Goal: Task Accomplishment & Management: Manage account settings

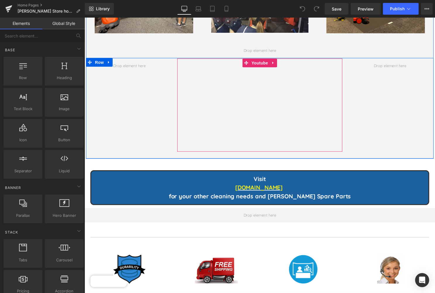
scroll to position [1712, 0]
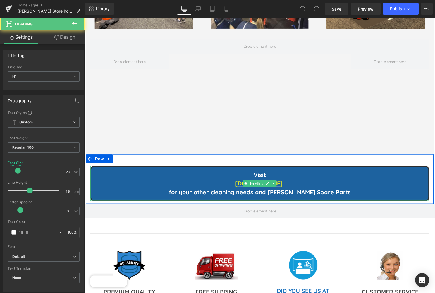
click at [171, 201] on div at bounding box center [261, 201] width 343 height 1
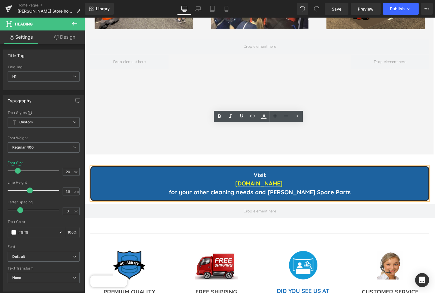
click at [180, 161] on div "Visit JanitorialEquipmentSupply.com for your other cleaning needs and Haaga Spa…" at bounding box center [261, 181] width 351 height 50
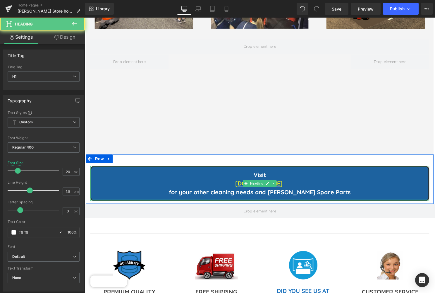
click at [177, 201] on div at bounding box center [261, 201] width 343 height 1
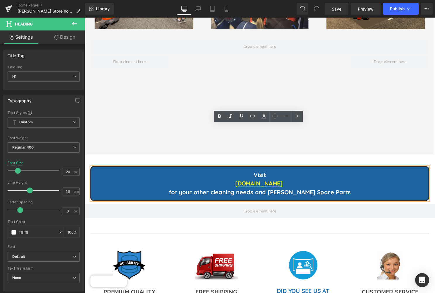
click at [177, 167] on div "Visit JanitorialEquipmentSupply.com for your other cleaning needs and Haaga Spa…" at bounding box center [261, 184] width 343 height 35
click at [176, 161] on div "Visit JanitorialEquipmentSupply.com for your other cleaning needs and Haaga Spa…" at bounding box center [261, 181] width 351 height 50
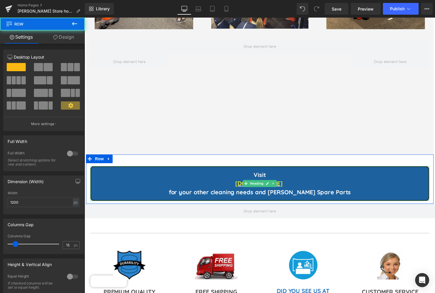
click at [175, 167] on div "Visit JanitorialEquipmentSupply.com for your other cleaning needs and Haaga Spa…" at bounding box center [261, 184] width 343 height 35
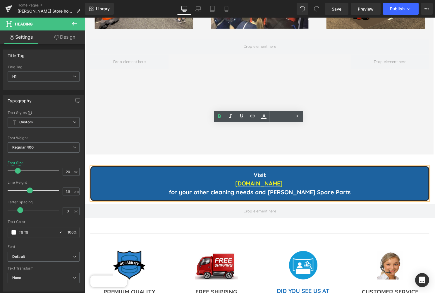
click at [172, 181] on h1 "JanitorialEquipmentSupply.com" at bounding box center [261, 185] width 341 height 9
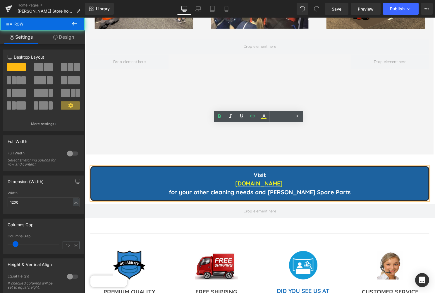
click at [161, 156] on div "Visit JanitorialEquipmentSupply.com for your other cleaning needs and Haaga Spa…" at bounding box center [261, 181] width 351 height 50
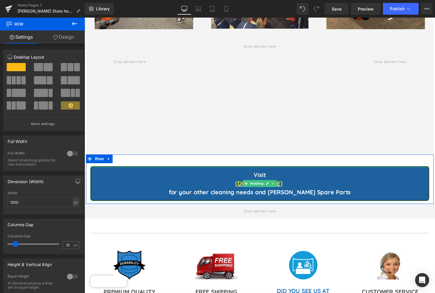
click at [174, 167] on div at bounding box center [261, 167] width 343 height 1
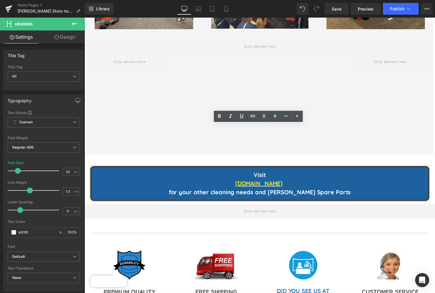
click at [159, 156] on div "Visit JanitorialEquipmentSupply.com for your other cleaning needs and Haaga Spa…" at bounding box center [261, 181] width 351 height 50
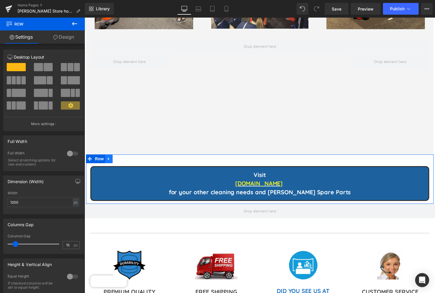
click at [108, 159] on icon at bounding box center [108, 160] width 1 height 3
click at [124, 158] on icon at bounding box center [124, 160] width 4 height 4
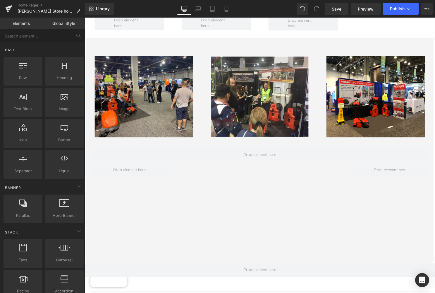
scroll to position [1602, 0]
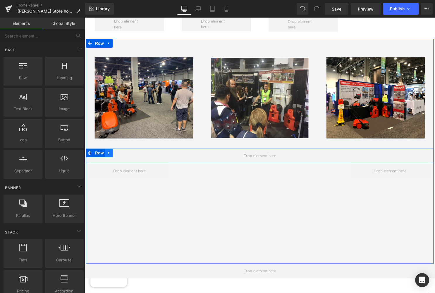
click at [108, 153] on icon at bounding box center [108, 154] width 1 height 3
click at [124, 152] on icon at bounding box center [124, 154] width 4 height 4
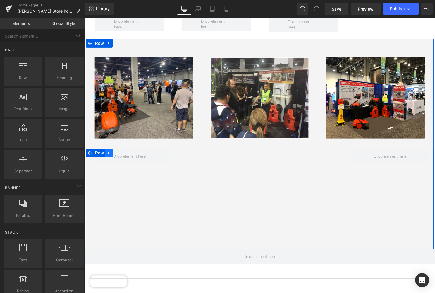
click at [108, 153] on icon at bounding box center [108, 154] width 1 height 3
click at [123, 152] on icon at bounding box center [124, 154] width 4 height 4
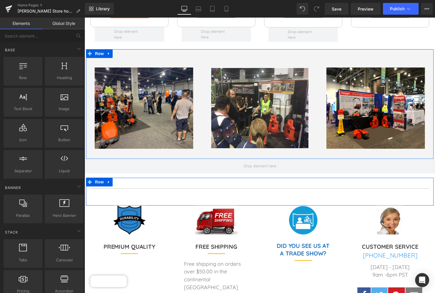
scroll to position [1591, 0]
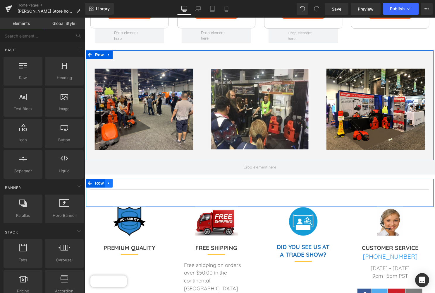
click at [110, 183] on icon at bounding box center [109, 185] width 4 height 4
click at [133, 183] on icon at bounding box center [132, 185] width 4 height 4
click at [110, 183] on icon at bounding box center [109, 185] width 4 height 4
click at [124, 183] on icon at bounding box center [124, 185] width 4 height 4
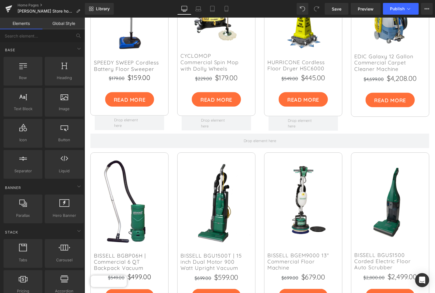
scroll to position [1274, 0]
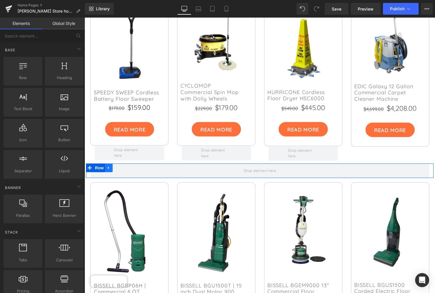
click at [109, 167] on icon at bounding box center [109, 169] width 4 height 4
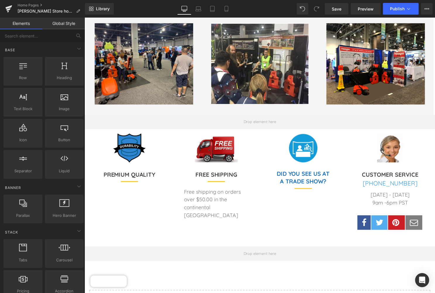
scroll to position [1640, 0]
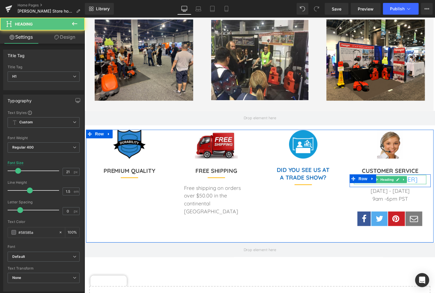
click at [414, 176] on h1 "[PHONE_NUMBER]" at bounding box center [393, 180] width 73 height 9
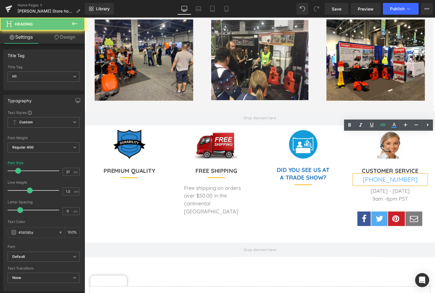
click at [414, 176] on h1 "1-877-977-3339" at bounding box center [393, 180] width 73 height 9
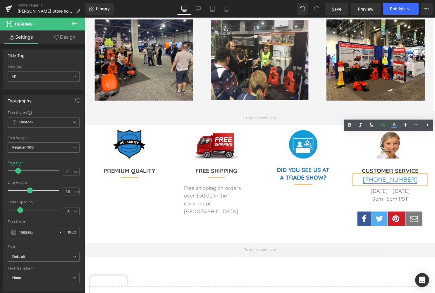
click at [413, 177] on font "1-877-977-3339" at bounding box center [393, 181] width 55 height 8
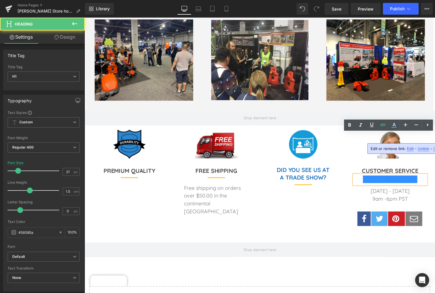
click at [414, 176] on h1 "1-877-977-3339" at bounding box center [393, 180] width 73 height 9
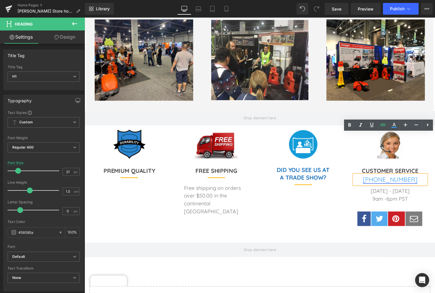
click at [413, 177] on font "1-877-977-3339" at bounding box center [393, 181] width 55 height 8
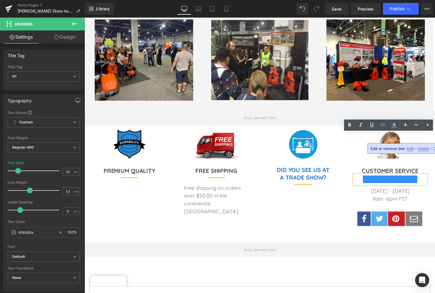
click at [0, 0] on span "Edit" at bounding box center [0, 0] width 0 height 0
click at [358, 151] on input "tel:1-877-977-3339" at bounding box center [357, 150] width 90 height 15
drag, startPoint x: 358, startPoint y: 151, endPoint x: 328, endPoint y: 149, distance: 30.8
click at [328, 149] on input "tel:1-877-977-3339" at bounding box center [357, 150] width 90 height 15
type input "tel:1-725-256-5377"
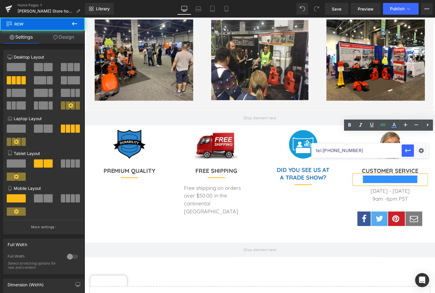
click at [289, 172] on div "Image DID YOU SEE US AT A TRADE SHOW? Heading Separator Text Block Row" at bounding box center [306, 188] width 88 height 114
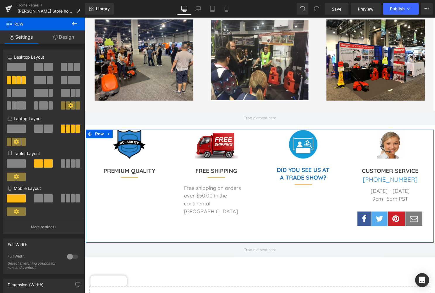
click at [363, 177] on span "Row" at bounding box center [365, 180] width 9 height 7
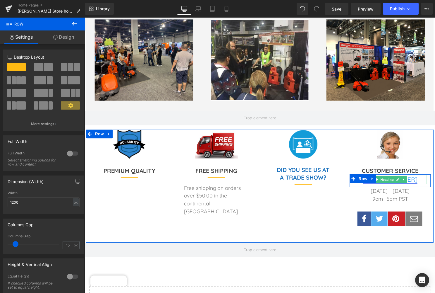
click at [412, 177] on font "1-877-977-3339" at bounding box center [393, 181] width 55 height 8
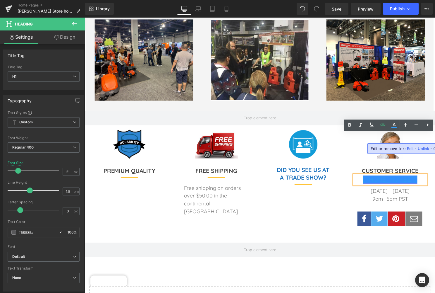
click at [411, 177] on font "1-877-977-3339" at bounding box center [393, 181] width 55 height 8
click at [0, 0] on span "Cancel" at bounding box center [0, 0] width 0 height 0
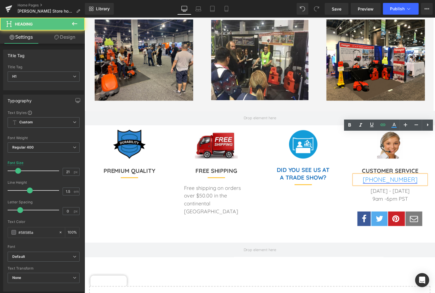
click at [411, 177] on font "1-877-977-3339" at bounding box center [393, 181] width 55 height 8
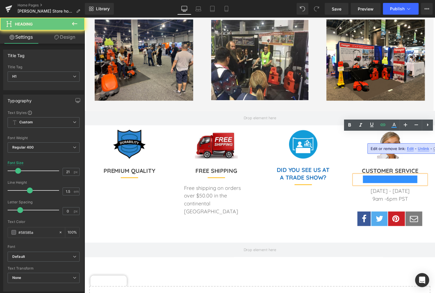
click at [413, 176] on h1 "1-877-977-3339" at bounding box center [393, 180] width 73 height 9
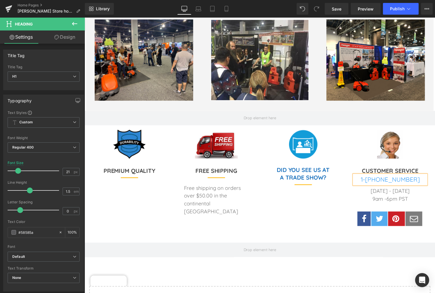
click at [319, 171] on div "Image DID YOU SEE US AT A TRADE SHOW? Heading Separator Text Block Row" at bounding box center [306, 188] width 88 height 114
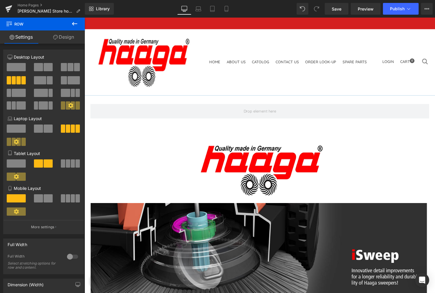
scroll to position [0, 0]
click at [402, 6] on span "Publish" at bounding box center [397, 8] width 15 height 5
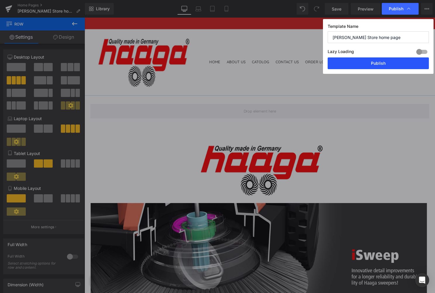
click at [379, 64] on button "Publish" at bounding box center [378, 63] width 101 height 12
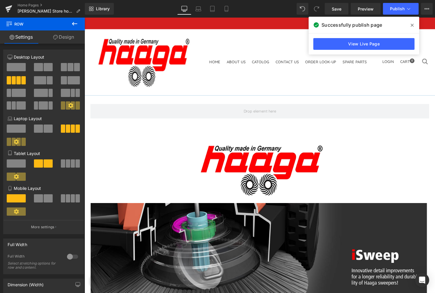
click at [414, 24] on icon at bounding box center [412, 25] width 3 height 3
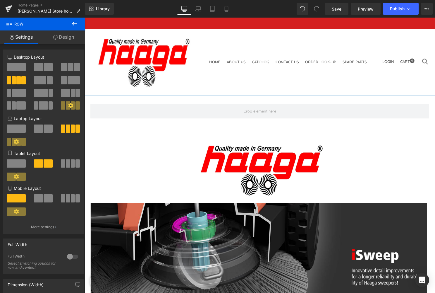
click at [278, 60] on link "Contact Us" at bounding box center [289, 62] width 23 height 5
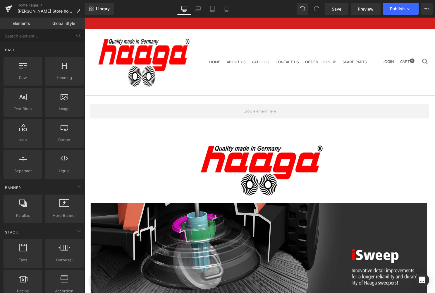
click at [278, 60] on link "Contact Us" at bounding box center [289, 62] width 23 height 5
click at [32, 4] on link "Home Pages" at bounding box center [51, 5] width 67 height 5
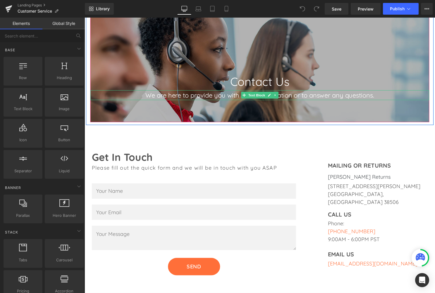
scroll to position [120, 0]
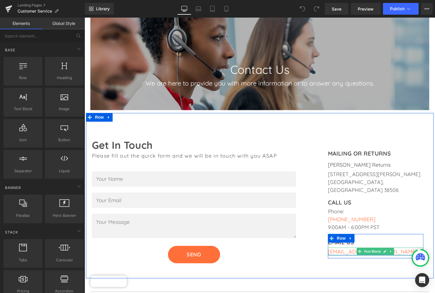
click at [352, 250] on font "[EMAIL_ADDRESS][DOMAIN_NAME]" at bounding box center [376, 253] width 91 height 7
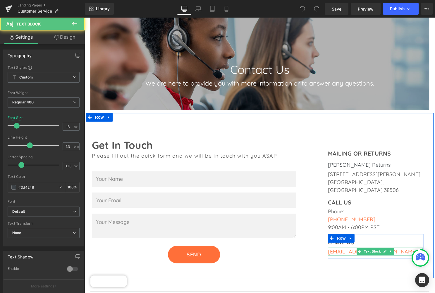
click at [351, 250] on font "[EMAIL_ADDRESS][DOMAIN_NAME]" at bounding box center [376, 253] width 91 height 7
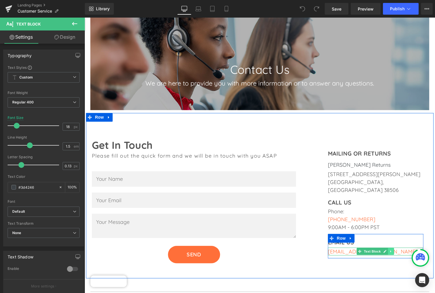
click at [393, 252] on icon at bounding box center [394, 254] width 3 height 4
click at [378, 252] on icon at bounding box center [379, 253] width 3 height 3
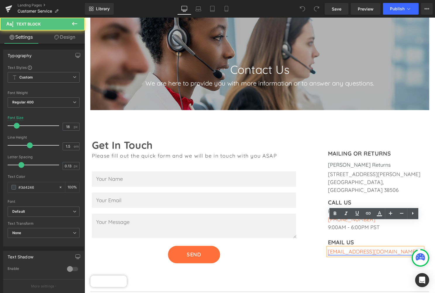
click at [382, 250] on font "[EMAIL_ADDRESS][DOMAIN_NAME]" at bounding box center [376, 253] width 91 height 7
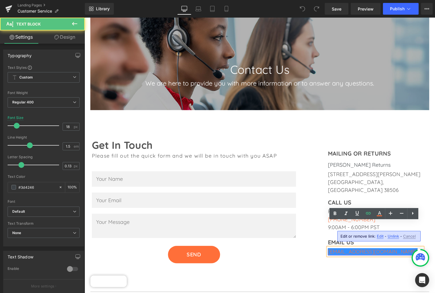
click at [385, 250] on font "[EMAIL_ADDRESS][DOMAIN_NAME]" at bounding box center [376, 253] width 91 height 7
click at [384, 250] on font "[EMAIL_ADDRESS][DOMAIN_NAME]" at bounding box center [376, 253] width 91 height 7
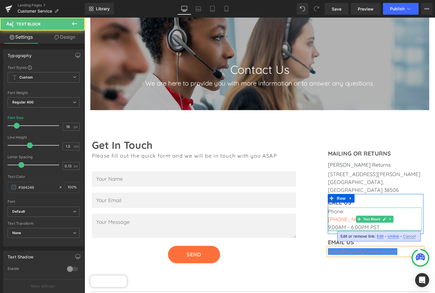
click at [416, 232] on div at bounding box center [378, 232] width 95 height 1
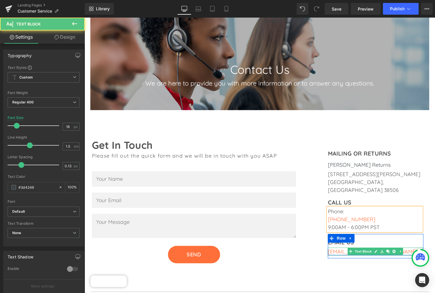
click at [343, 250] on font "[EMAIL_ADDRESS][DOMAIN_NAME]" at bounding box center [376, 253] width 91 height 7
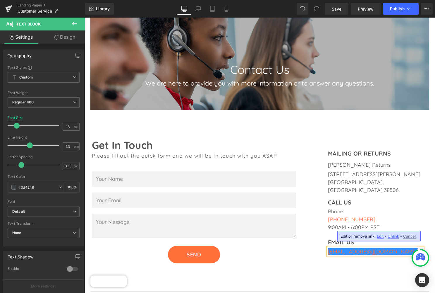
click at [382, 253] on div "Get In Touch Heading Please fill out the quick form and we will be in touch wit…" at bounding box center [261, 197] width 351 height 167
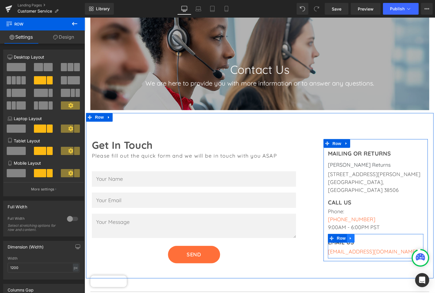
click at [353, 238] on icon at bounding box center [354, 240] width 4 height 4
click at [376, 238] on icon at bounding box center [377, 240] width 4 height 4
click at [352, 238] on icon at bounding box center [354, 240] width 4 height 4
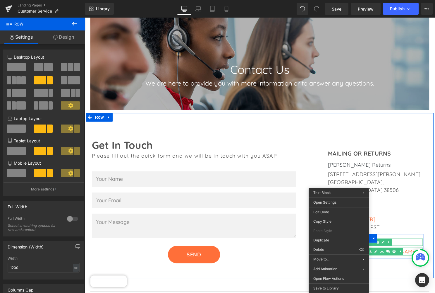
click at [411, 241] on h1 "EMAIL US" at bounding box center [379, 244] width 96 height 7
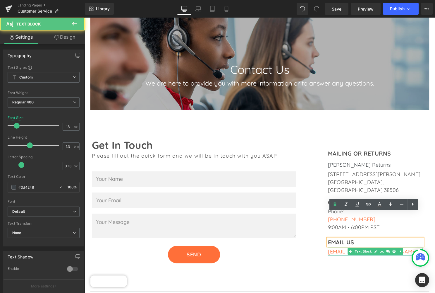
click at [349, 250] on font "Sales@SpeedySweepnv.com" at bounding box center [376, 253] width 91 height 7
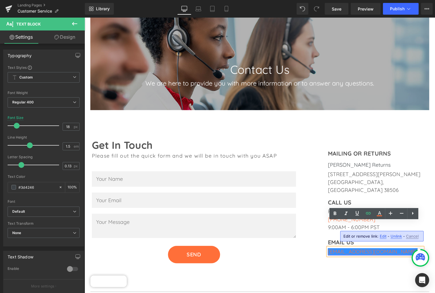
click at [388, 250] on font "Sales@SpeedySweepnv.com" at bounding box center [376, 253] width 91 height 7
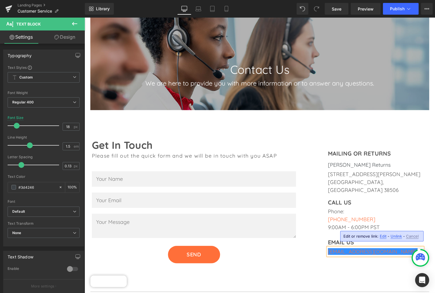
click at [393, 238] on input "mailto:Sales@SpeedySweep.com" at bounding box center [372, 238] width 90 height 15
drag, startPoint x: 392, startPoint y: 237, endPoint x: 346, endPoint y: 238, distance: 46.0
click at [346, 238] on input "mailto:Sales@SpeedySweep.com" at bounding box center [372, 238] width 90 height 15
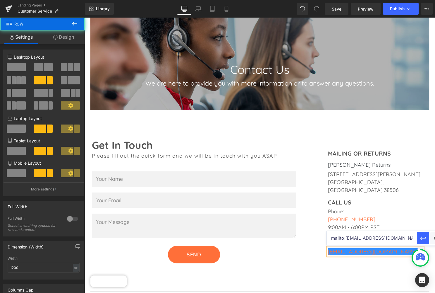
click at [396, 261] on div "Get In Touch Heading Please fill out the quick form and we will be in touch wit…" at bounding box center [261, 197] width 351 height 167
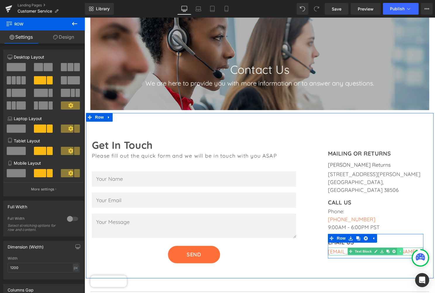
click at [404, 252] on icon at bounding box center [403, 254] width 3 height 4
click at [394, 252] on icon at bounding box center [394, 254] width 3 height 4
click at [378, 252] on icon at bounding box center [378, 254] width 3 height 4
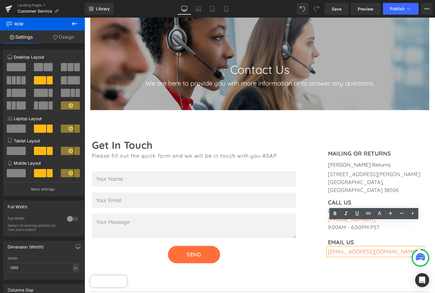
click at [366, 243] on div "Get In Touch Heading Please fill out the quick form and we will be in touch wit…" at bounding box center [261, 197] width 351 height 167
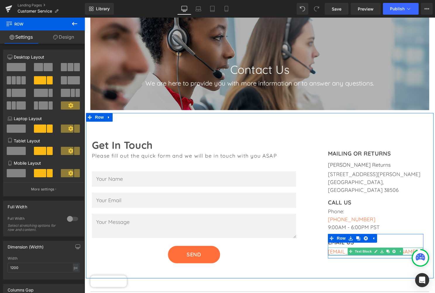
click at [333, 250] on font "[EMAIL_ADDRESS][DOMAIN_NAME]" at bounding box center [376, 253] width 91 height 7
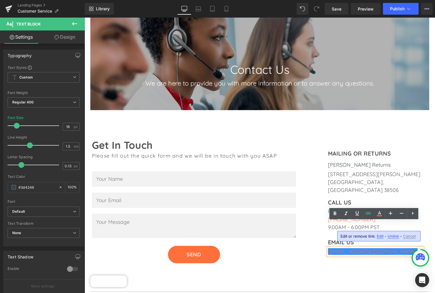
click at [315, 235] on div "Get In Touch Heading Please fill out the quick form and we will be in touch wit…" at bounding box center [203, 208] width 234 height 137
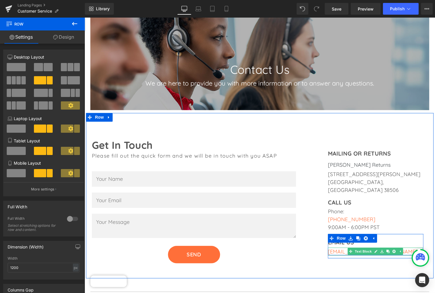
click at [343, 250] on font "[EMAIL_ADDRESS][DOMAIN_NAME]" at bounding box center [376, 253] width 91 height 7
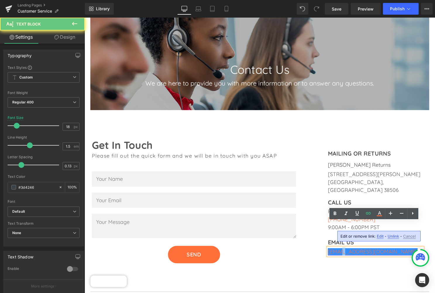
click at [343, 250] on font "[EMAIL_ADDRESS][DOMAIN_NAME]" at bounding box center [376, 253] width 91 height 7
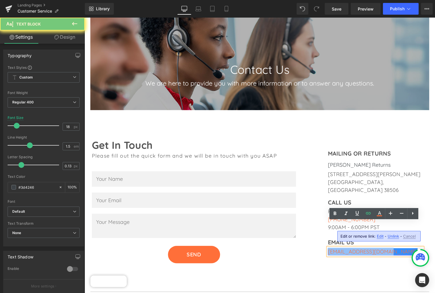
click at [343, 250] on font "[EMAIL_ADDRESS][DOMAIN_NAME]" at bounding box center [376, 253] width 91 height 7
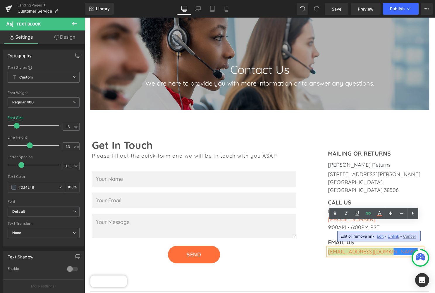
click at [392, 238] on input "mailto:Sales@SpeedySweep.com" at bounding box center [372, 238] width 90 height 15
click at [348, 237] on input "mailto:Sales@SpeedySweepnv.com" at bounding box center [372, 238] width 90 height 15
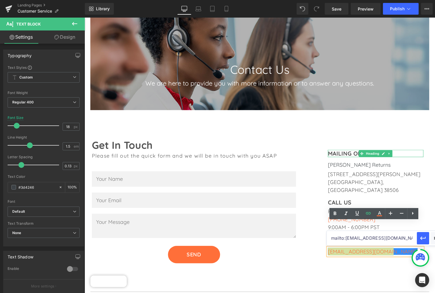
click at [363, 238] on input "mailto:sales@SpeedySweepnv.com" at bounding box center [372, 238] width 90 height 15
click at [380, 238] on input "mailto:sales@speedySweepnv.com" at bounding box center [372, 238] width 90 height 15
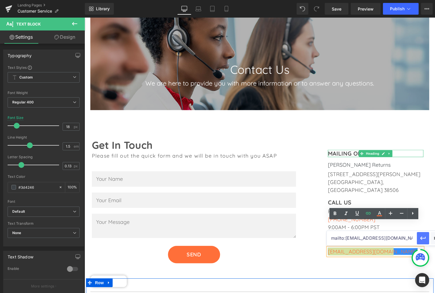
type input "mailto:sales@speedysweepnv.com"
click at [426, 236] on icon "button" at bounding box center [423, 238] width 7 height 7
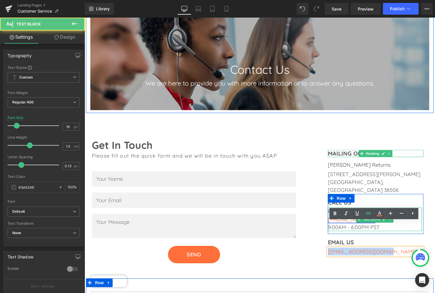
click at [351, 218] on font "[PHONE_NUMBER]" at bounding box center [355, 221] width 48 height 7
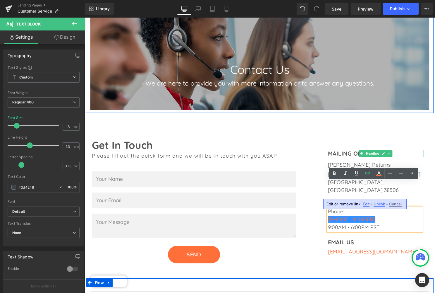
click at [365, 218] on font "[PHONE_NUMBER]" at bounding box center [355, 221] width 48 height 7
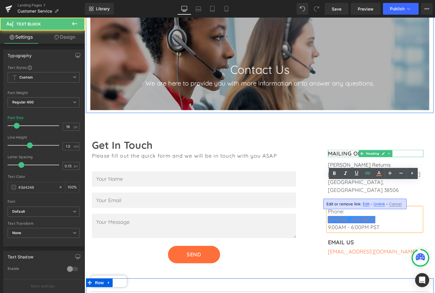
click at [364, 218] on font "[PHONE_NUMBER]" at bounding box center [355, 221] width 48 height 7
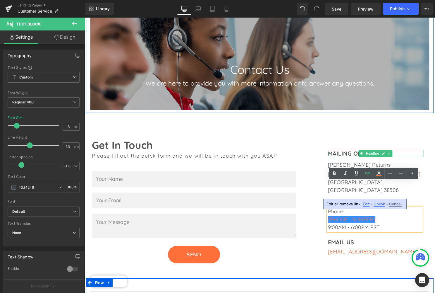
click at [334, 218] on font "[PHONE_NUMBER]" at bounding box center [355, 221] width 48 height 7
drag, startPoint x: 334, startPoint y: 195, endPoint x: 365, endPoint y: 192, distance: 31.4
click at [365, 218] on font "[PHONE_NUMBER]" at bounding box center [355, 221] width 48 height 7
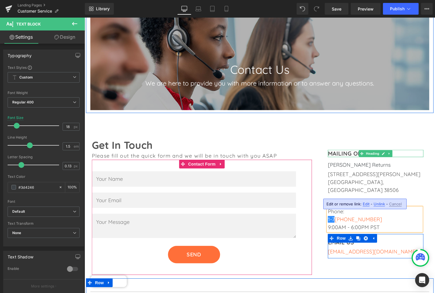
click at [314, 200] on div "Get In Touch Heading Please fill out the quick form and we will be in touch wit…" at bounding box center [203, 208] width 234 height 137
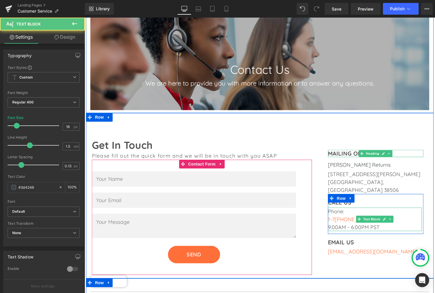
click at [343, 218] on font "1-7 25-256-5377" at bounding box center [358, 221] width 55 height 7
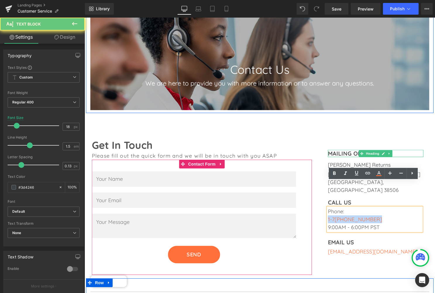
click at [343, 218] on font "1-7 25-256-5377" at bounding box center [358, 221] width 55 height 7
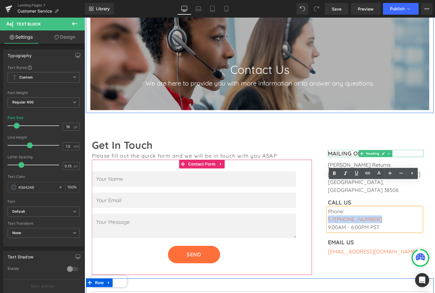
click at [360, 218] on font "1-7 25-256-5377" at bounding box center [358, 221] width 55 height 7
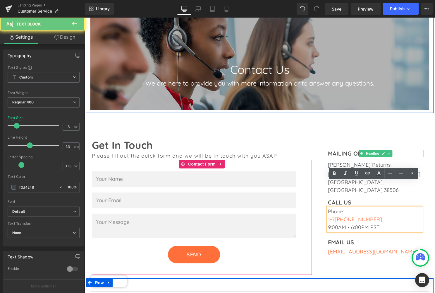
click at [366, 218] on font "1-7 25-256-5377" at bounding box center [358, 221] width 55 height 7
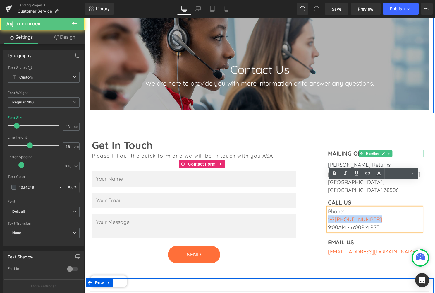
click at [366, 218] on font "1-7 25-256-5377" at bounding box center [358, 221] width 55 height 7
drag, startPoint x: 329, startPoint y: 193, endPoint x: 370, endPoint y: 193, distance: 40.1
click at [370, 217] on p "1-7 25-256-5377" at bounding box center [378, 221] width 95 height 8
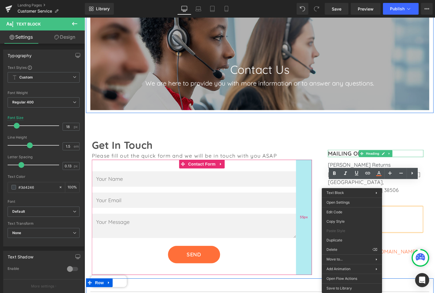
click at [310, 204] on div "55px" at bounding box center [306, 219] width 16 height 116
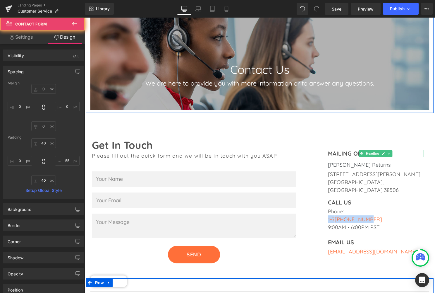
click at [322, 202] on div "MAILING OR RETURNS Heading Perry Returns Heading 1580 Holladay Road Cookeville,…" at bounding box center [378, 203] width 117 height 126
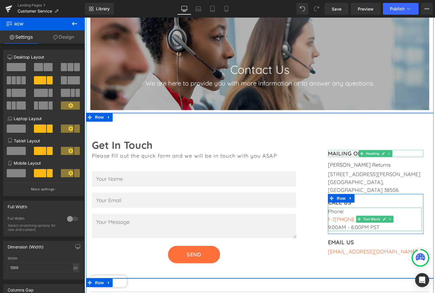
click at [348, 218] on font "1-7 25-256-5377" at bounding box center [358, 221] width 55 height 7
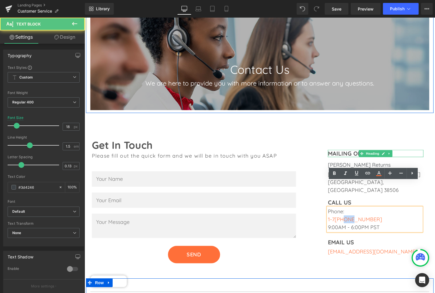
click at [348, 218] on font "1-7 25-256-5377" at bounding box center [358, 221] width 55 height 7
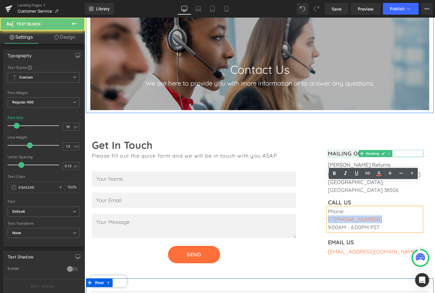
click at [348, 218] on font "1-7 25-256-5377" at bounding box center [358, 221] width 55 height 7
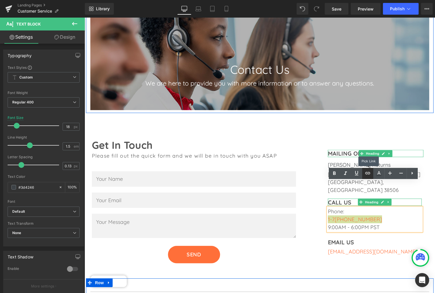
click at [128, 237] on icon at bounding box center [126, 239] width 3 height 4
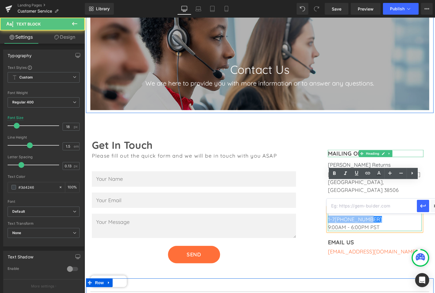
click at [377, 209] on p "Phone:" at bounding box center [378, 213] width 95 height 8
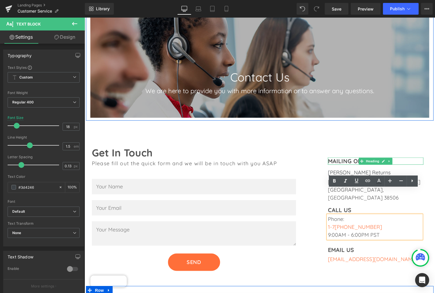
scroll to position [111, 0]
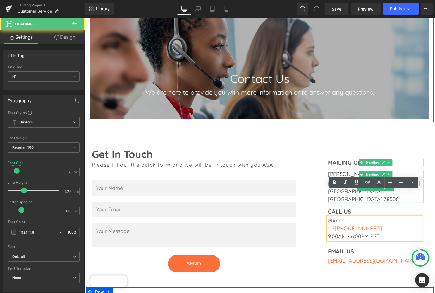
click at [360, 172] on h1 "Perry Returns" at bounding box center [379, 175] width 97 height 7
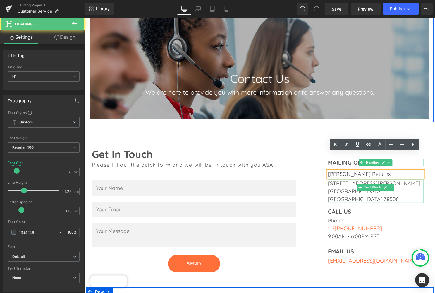
click at [363, 172] on h1 "Perry Returns" at bounding box center [379, 175] width 97 height 7
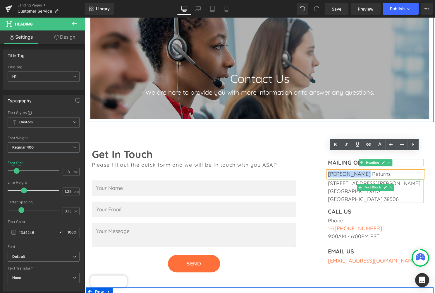
drag, startPoint x: 363, startPoint y: 156, endPoint x: 328, endPoint y: 158, distance: 35.5
click at [331, 172] on div "Perry Returns" at bounding box center [379, 175] width 97 height 7
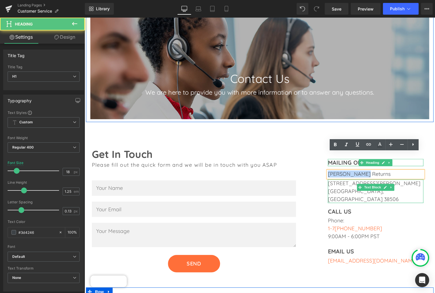
click at [345, 172] on h1 "Perry Returns" at bounding box center [379, 175] width 97 height 7
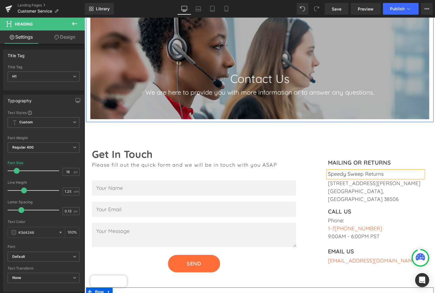
click at [317, 200] on div "Get In Touch Heading Please fill out the quick form and we will be in touch wit…" at bounding box center [203, 217] width 234 height 137
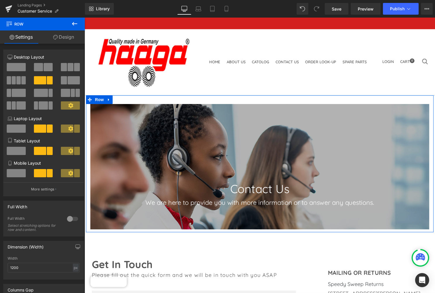
scroll to position [0, 0]
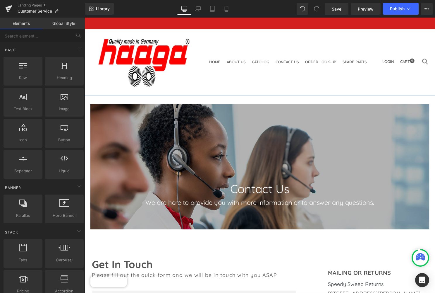
click at [228, 60] on link "About Us" at bounding box center [237, 62] width 19 height 5
click at [401, 8] on span "Publish" at bounding box center [397, 8] width 15 height 5
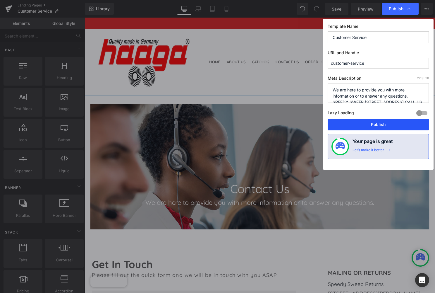
click at [381, 124] on button "Publish" at bounding box center [378, 125] width 101 height 12
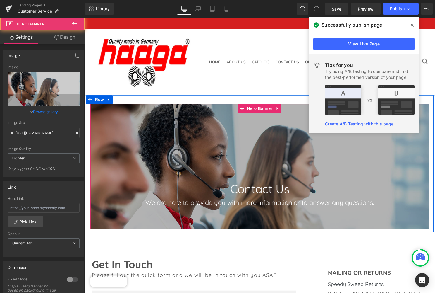
click at [353, 163] on div at bounding box center [261, 168] width 343 height 127
click at [412, 26] on icon at bounding box center [412, 25] width 3 height 3
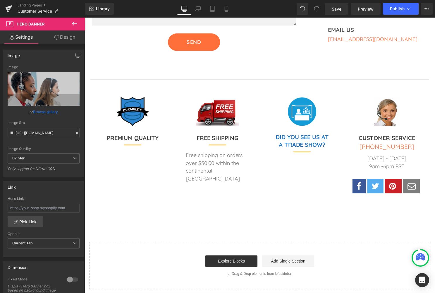
scroll to position [334, 0]
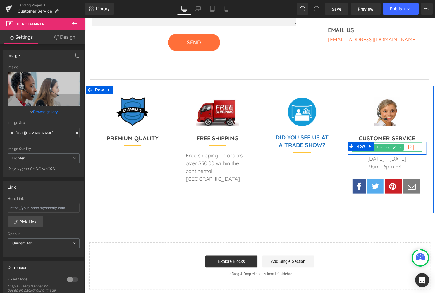
click at [409, 144] on font "[PHONE_NUMBER]" at bounding box center [390, 148] width 55 height 8
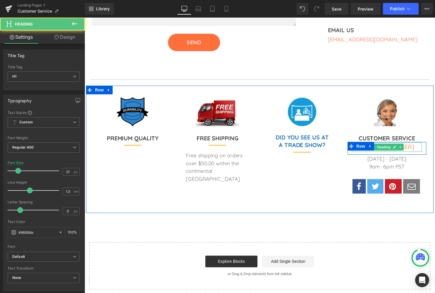
click at [413, 144] on h1 "[PHONE_NUMBER]" at bounding box center [390, 148] width 71 height 9
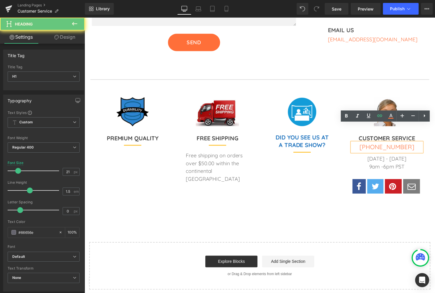
click at [413, 144] on h1 "[PHONE_NUMBER]" at bounding box center [390, 148] width 71 height 9
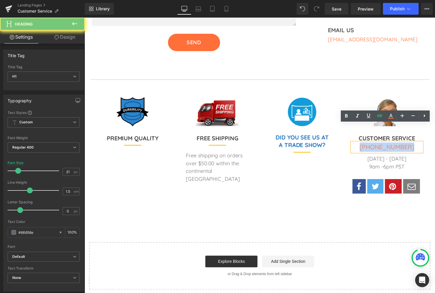
click at [413, 144] on h1 "[PHONE_NUMBER]" at bounding box center [390, 148] width 71 height 9
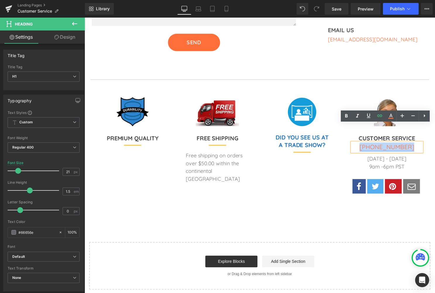
click at [409, 144] on font "[PHONE_NUMBER]" at bounding box center [390, 148] width 55 height 8
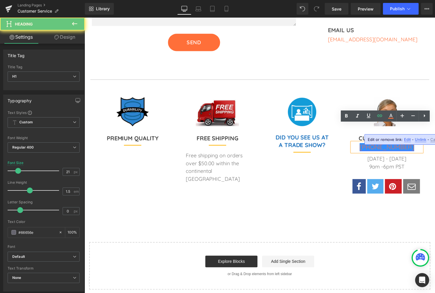
click at [409, 144] on font "[PHONE_NUMBER]" at bounding box center [390, 148] width 55 height 8
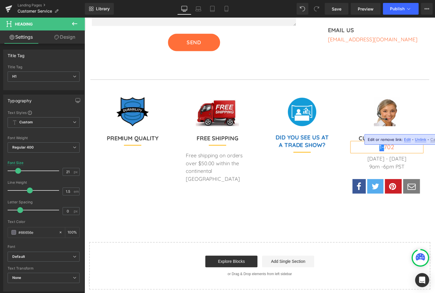
click at [385, 144] on link "1-" at bounding box center [385, 148] width 5 height 8
click at [404, 144] on h1 "1-725- 702" at bounding box center [390, 148] width 71 height 9
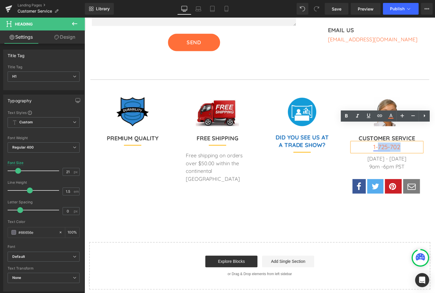
drag, startPoint x: 404, startPoint y: 129, endPoint x: 381, endPoint y: 129, distance: 22.8
click at [381, 144] on h1 "1-725- 702" at bounding box center [390, 148] width 71 height 9
click at [398, 144] on font "1-725- 702" at bounding box center [391, 148] width 28 height 8
click at [384, 144] on link "1-725-" at bounding box center [385, 148] width 17 height 8
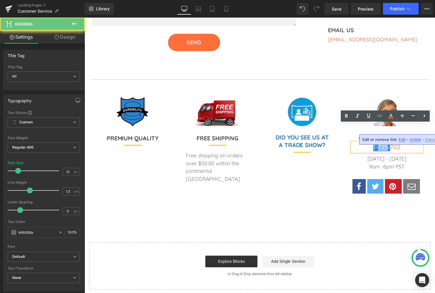
click at [384, 144] on link "1-725-" at bounding box center [385, 148] width 17 height 8
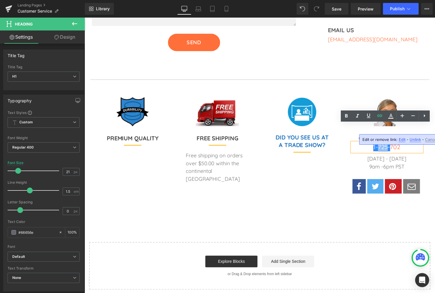
click at [390, 144] on link "1-725-" at bounding box center [385, 148] width 17 height 8
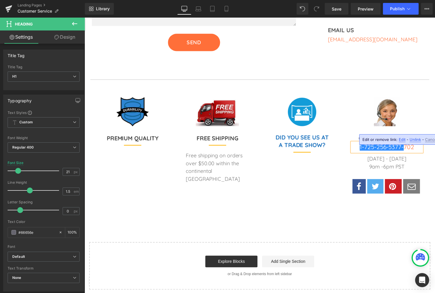
click at [417, 144] on h1 "1-725-256-5377- 702" at bounding box center [390, 148] width 71 height 9
click at [327, 160] on div "Image DID YOU SEE US AT A TRADE SHOW? Heading Separator" at bounding box center [305, 155] width 86 height 114
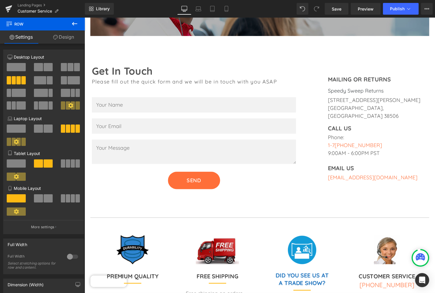
scroll to position [187, 0]
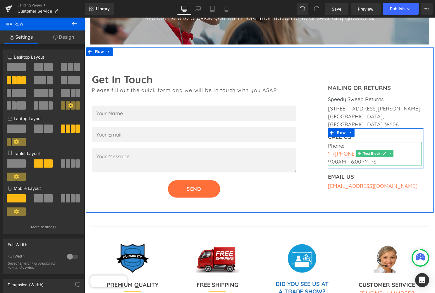
click at [348, 152] on font "1-7 25-256-5377" at bounding box center [358, 155] width 55 height 7
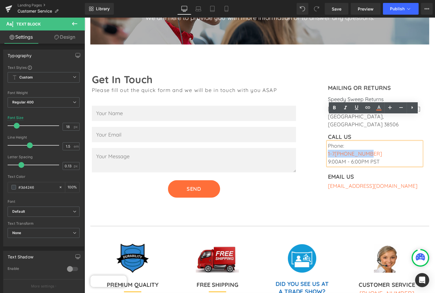
drag, startPoint x: 329, startPoint y: 128, endPoint x: 366, endPoint y: 126, distance: 36.7
click at [366, 152] on font "1-7 25-256-5377" at bounding box center [358, 155] width 55 height 7
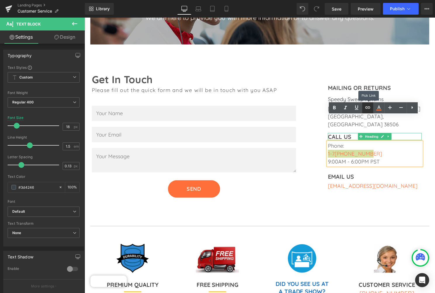
click at [128, 171] on icon at bounding box center [126, 173] width 3 height 4
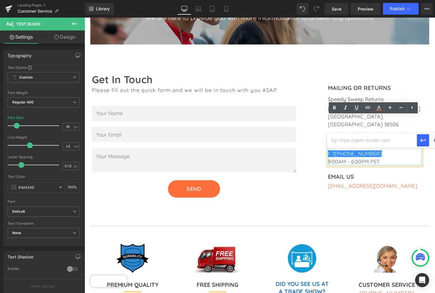
click at [329, 140] on input "text" at bounding box center [372, 140] width 90 height 15
type input "1-725-265-5377"
click at [424, 139] on icon "button" at bounding box center [423, 140] width 7 height 7
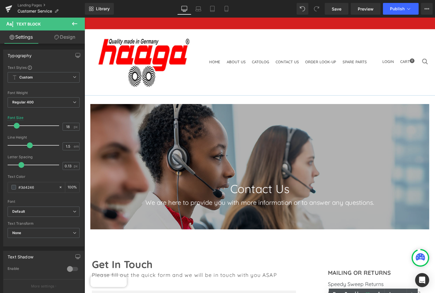
scroll to position [0, 0]
click at [398, 7] on span "Publish" at bounding box center [397, 8] width 15 height 5
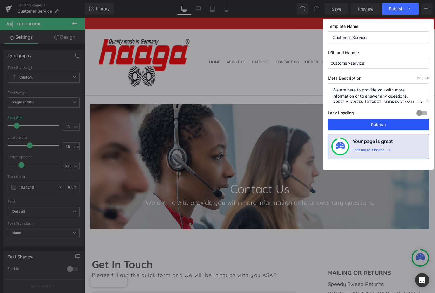
click at [380, 124] on button "Publish" at bounding box center [378, 125] width 101 height 12
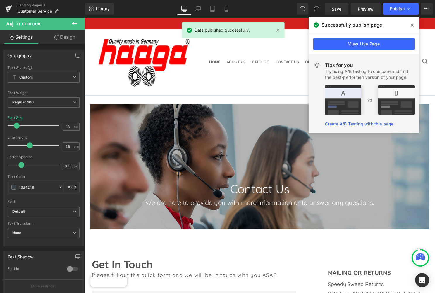
click at [412, 25] on icon at bounding box center [412, 25] width 3 height 5
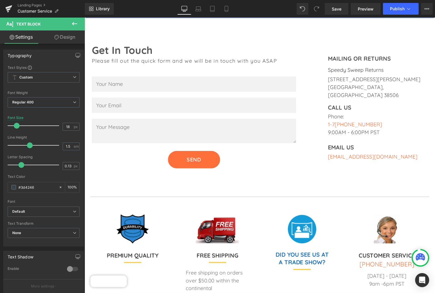
scroll to position [253, 0]
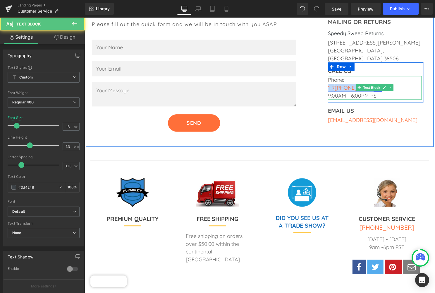
click at [353, 85] on link "1-7 25-256-5377" at bounding box center [358, 88] width 55 height 7
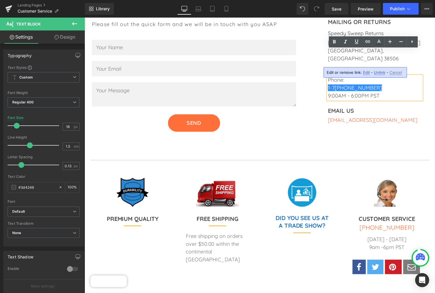
click at [317, 236] on span "Unlink" at bounding box center [302, 239] width 29 height 7
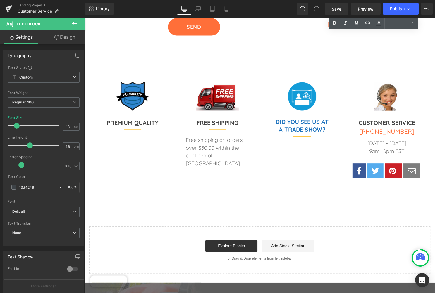
scroll to position [358, 0]
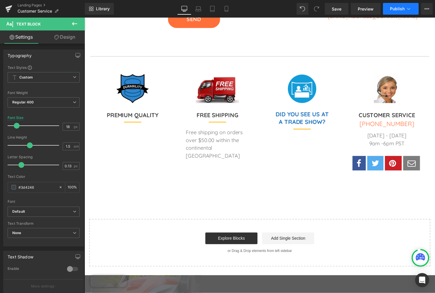
click at [398, 6] on span "Publish" at bounding box center [397, 8] width 15 height 5
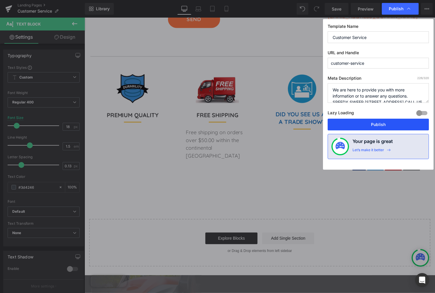
click at [376, 124] on button "Publish" at bounding box center [378, 125] width 101 height 12
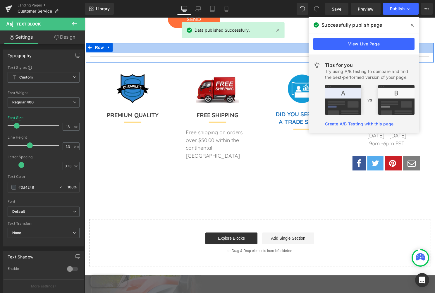
click at [412, 25] on icon at bounding box center [412, 25] width 3 height 3
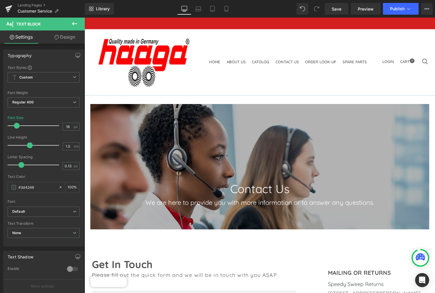
scroll to position [0, 0]
click at [7, 8] on icon at bounding box center [9, 7] width 7 height 4
click at [9, 7] on icon at bounding box center [9, 7] width 7 height 4
click at [167, 64] on div "Home About Us Catolog Residential Sweepers Manual Sweepers Battery Sweepers Dus…" at bounding box center [262, 62] width 340 height 55
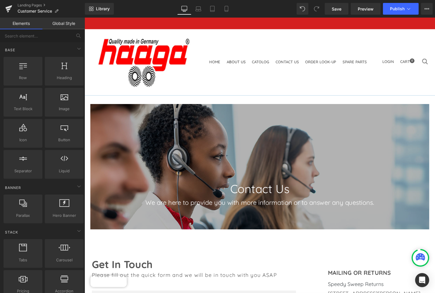
click at [228, 60] on link "About Us" at bounding box center [237, 62] width 19 height 5
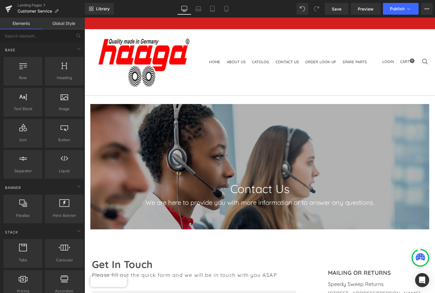
click at [278, 60] on link "Contact Us" at bounding box center [289, 62] width 23 height 5
click at [42, 11] on span "Customer Service" at bounding box center [35, 11] width 35 height 5
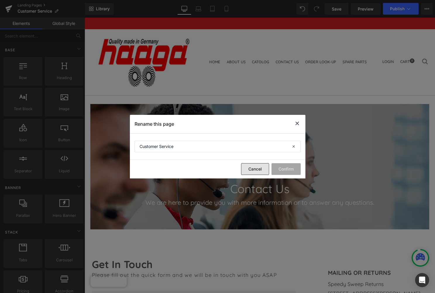
click at [258, 169] on button "Cancel" at bounding box center [255, 169] width 28 height 12
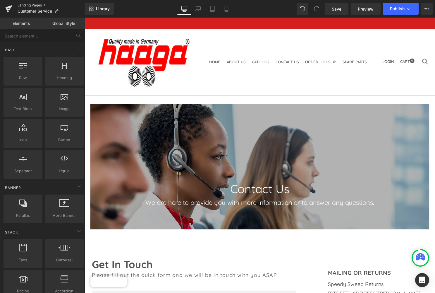
click at [44, 5] on link "Landing Pages" at bounding box center [51, 5] width 67 height 5
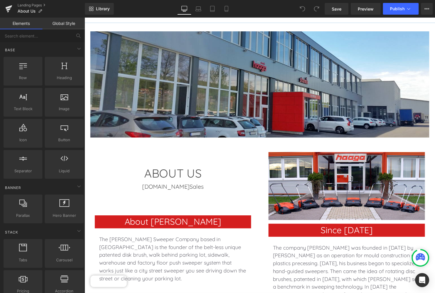
scroll to position [70, 0]
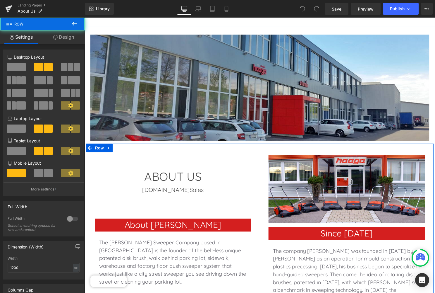
click at [305, 145] on div "ABOUT US Heading HaagaStore.com Sales Heading About Haaga Heading The HAAGA Swe…" at bounding box center [261, 229] width 351 height 169
click at [302, 145] on div "ABOUT US Heading HaagaStore.com Sales Heading About Haaga Heading The HAAGA Swe…" at bounding box center [261, 229] width 351 height 169
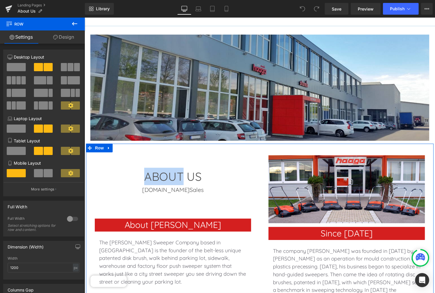
click at [302, 145] on div "ABOUT US Heading HaagaStore.com Sales Heading About Haaga Heading The HAAGA Swe…" at bounding box center [261, 229] width 351 height 169
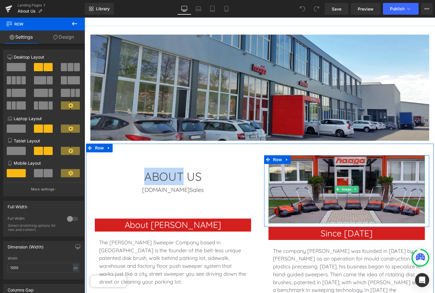
click at [300, 157] on img at bounding box center [350, 191] width 158 height 69
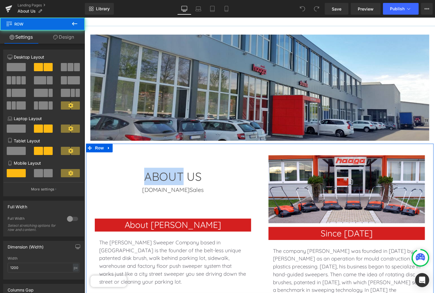
click at [300, 145] on div "ABOUT US Heading HaagaStore.com Sales Heading About Haaga Heading The HAAGA Swe…" at bounding box center [261, 229] width 351 height 169
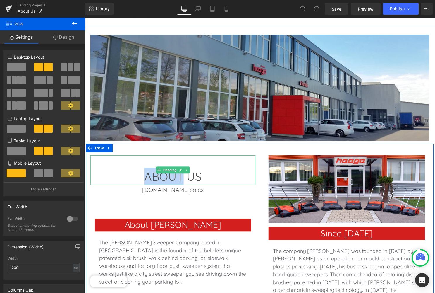
click at [253, 169] on h1 "ABOUT US" at bounding box center [173, 178] width 167 height 18
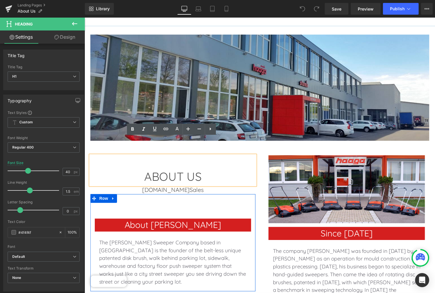
click at [151, 196] on div "About Haaga Heading The HAAGA Sweeper Company based in Germany is the founder o…" at bounding box center [173, 245] width 167 height 98
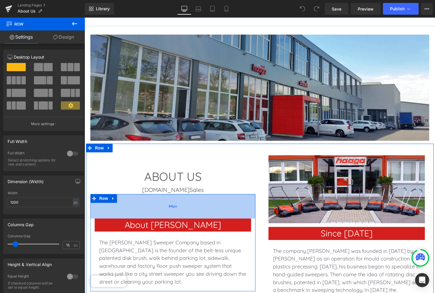
click at [171, 201] on div "84px" at bounding box center [173, 208] width 167 height 25
click at [172, 197] on div "84px" at bounding box center [173, 208] width 167 height 25
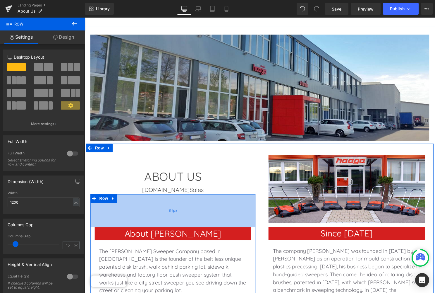
drag, startPoint x: 171, startPoint y: 201, endPoint x: 171, endPoint y: 210, distance: 8.8
click at [171, 210] on div "114px" at bounding box center [173, 212] width 167 height 33
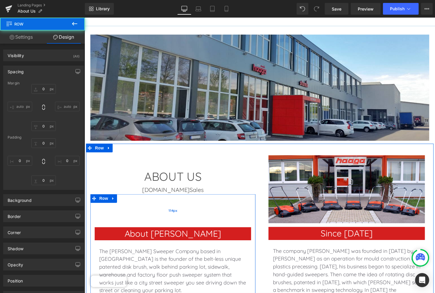
type input "0"
type input "114"
type input "0"
type input "10"
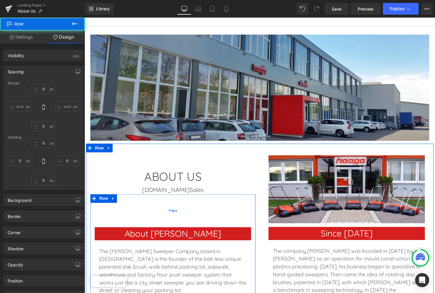
type input "0"
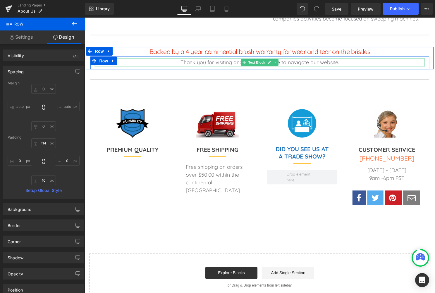
scroll to position [353, 0]
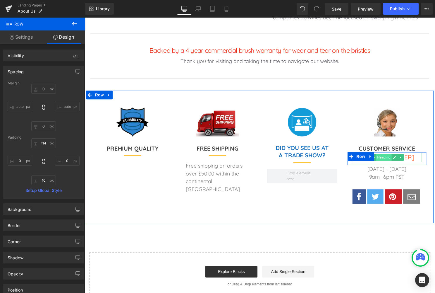
click at [381, 155] on span "Heading" at bounding box center [387, 158] width 16 height 7
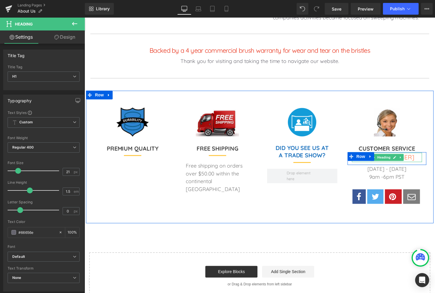
click at [413, 154] on h1 "[PHONE_NUMBER]" at bounding box center [390, 158] width 71 height 9
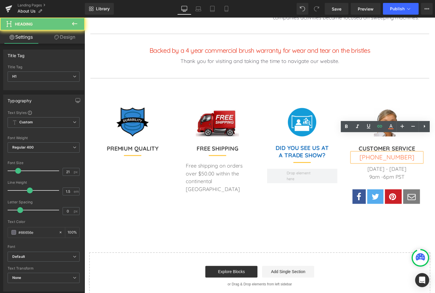
click at [413, 154] on h1 "[PHONE_NUMBER]" at bounding box center [390, 158] width 71 height 9
click at [410, 154] on h1 "[PHONE_NUMBER]" at bounding box center [390, 158] width 71 height 9
click at [408, 155] on font "[PHONE_NUMBER]" at bounding box center [390, 159] width 55 height 8
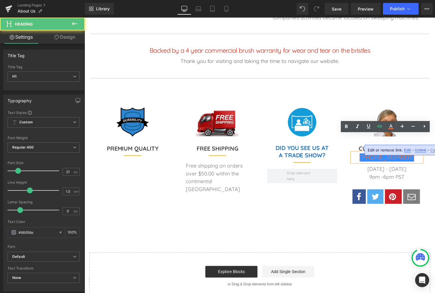
click at [407, 155] on font "[PHONE_NUMBER]" at bounding box center [390, 159] width 55 height 8
click at [410, 155] on font "[PHONE_NUMBER]" at bounding box center [390, 159] width 55 height 8
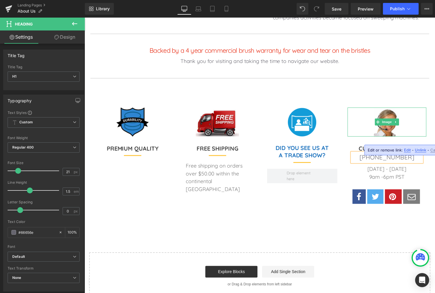
click at [421, 108] on div at bounding box center [391, 122] width 80 height 29
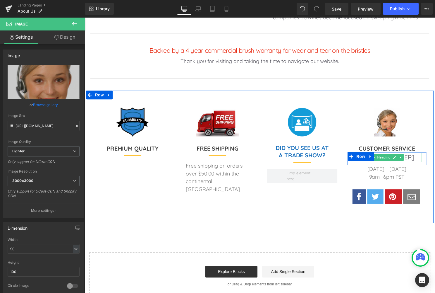
click at [410, 154] on h1 "[PHONE_NUMBER]" at bounding box center [390, 158] width 71 height 9
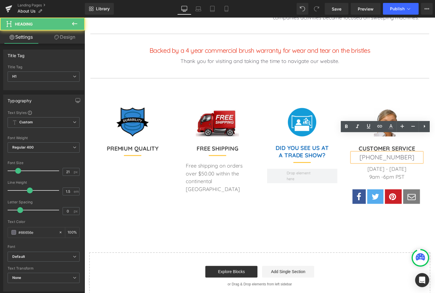
click at [400, 154] on h1 "[PHONE_NUMBER]" at bounding box center [390, 158] width 71 height 9
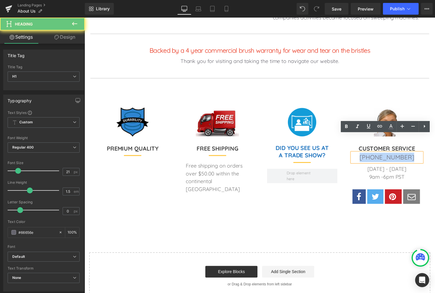
click at [400, 154] on h1 "[PHONE_NUMBER]" at bounding box center [390, 158] width 71 height 9
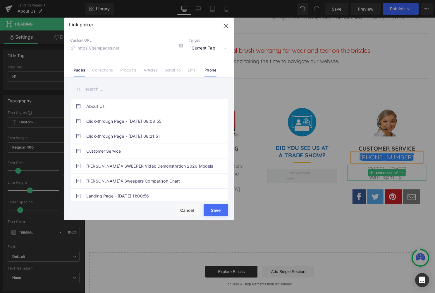
click at [209, 70] on link "Phone" at bounding box center [211, 72] width 12 height 9
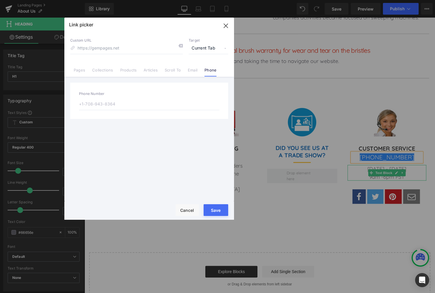
click at [216, 210] on button "Save" at bounding box center [216, 210] width 25 height 12
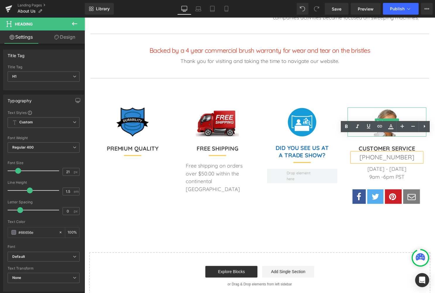
click at [354, 108] on div at bounding box center [391, 122] width 80 height 29
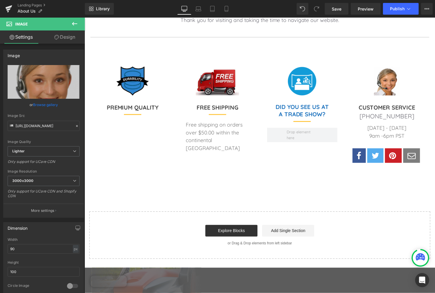
scroll to position [407, 0]
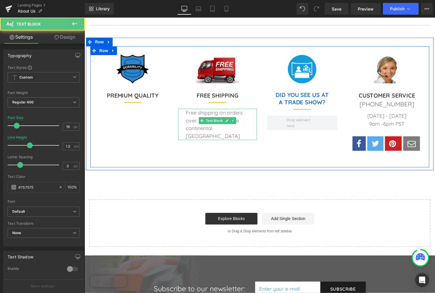
click at [195, 110] on p "Free shipping on orders over $50.00 within the continental [GEOGRAPHIC_DATA]" at bounding box center [219, 126] width 64 height 32
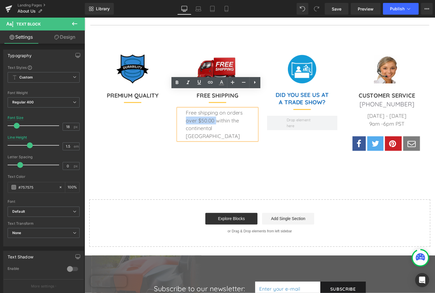
drag, startPoint x: 216, startPoint y: 102, endPoint x: 186, endPoint y: 104, distance: 29.9
click at [187, 110] on p "Free shipping on orders over $50.00 within the continental [GEOGRAPHIC_DATA]" at bounding box center [219, 126] width 64 height 32
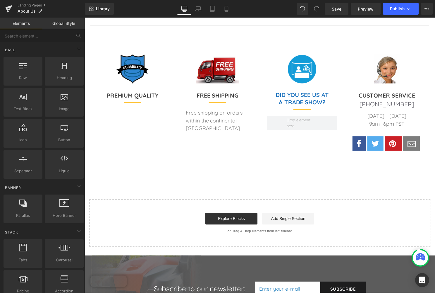
click at [255, 143] on div "Image FREE SHIPPING Heading Separator Free shipping on orders within the contin…" at bounding box center [219, 112] width 86 height 114
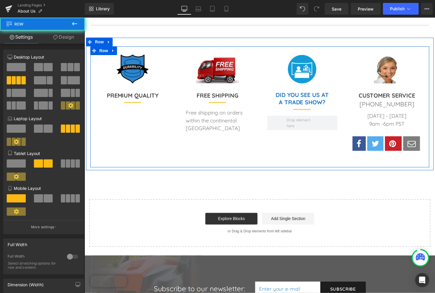
click at [256, 131] on div "Image FREE SHIPPING Heading Separator Free shipping on orders within the contin…" at bounding box center [219, 112] width 86 height 114
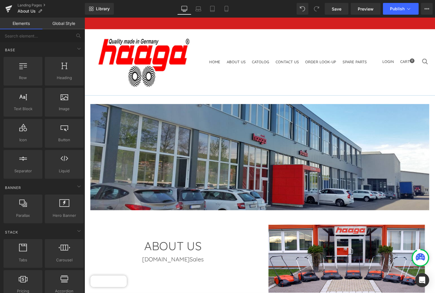
scroll to position [0, 0]
click at [399, 8] on span "Publish" at bounding box center [397, 8] width 15 height 5
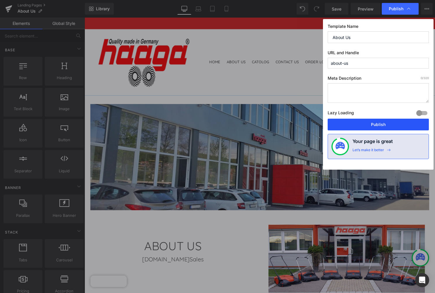
click at [377, 123] on button "Publish" at bounding box center [378, 125] width 101 height 12
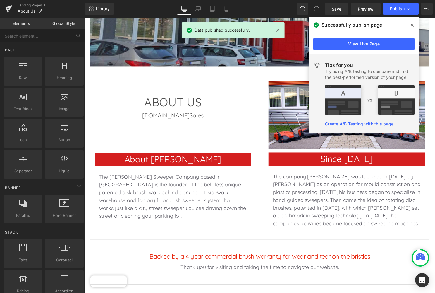
scroll to position [150, 0]
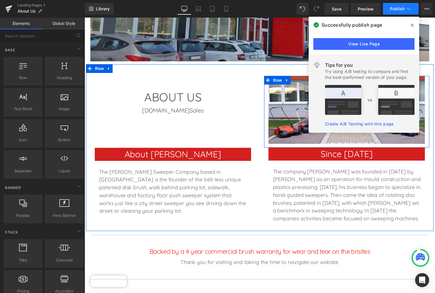
click at [411, 10] on icon at bounding box center [409, 9] width 6 height 6
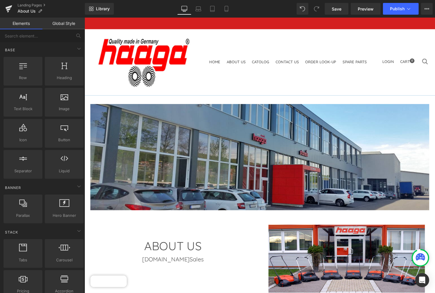
scroll to position [0, 0]
click at [397, 8] on span "Publish" at bounding box center [397, 8] width 15 height 5
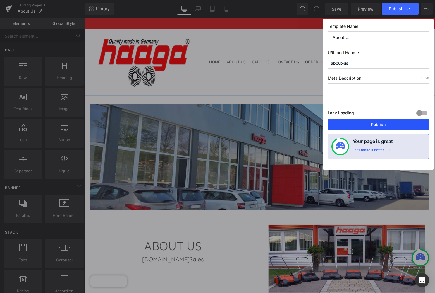
click at [369, 122] on button "Publish" at bounding box center [378, 125] width 101 height 12
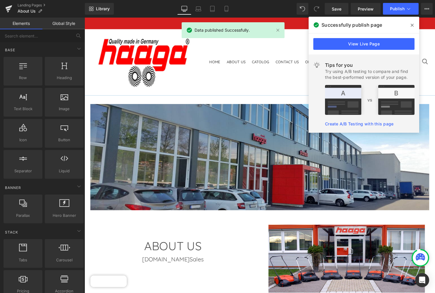
click at [413, 25] on icon at bounding box center [412, 25] width 3 height 3
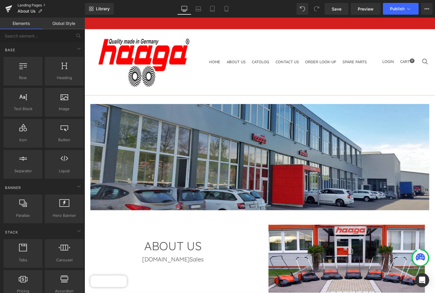
click at [39, 4] on link "Landing Pages" at bounding box center [51, 5] width 67 height 5
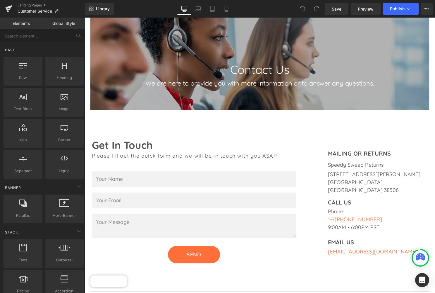
scroll to position [129, 0]
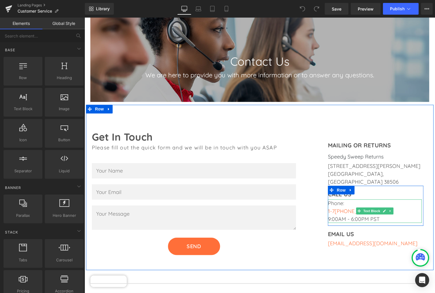
click at [334, 210] on span "1-7" at bounding box center [334, 213] width 7 height 7
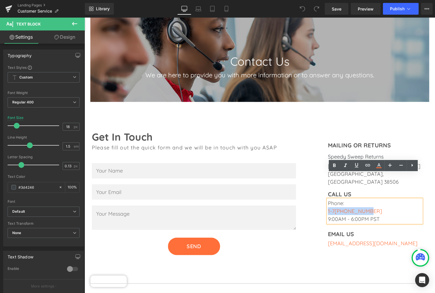
drag, startPoint x: 367, startPoint y: 185, endPoint x: 329, endPoint y: 185, distance: 38.1
click at [331, 201] on div "Phone: [PHONE_NUMBER] 9:00AM - 6:00PM PST" at bounding box center [378, 213] width 95 height 24
click at [347, 210] on font "1-7 25-256-5377" at bounding box center [358, 213] width 55 height 7
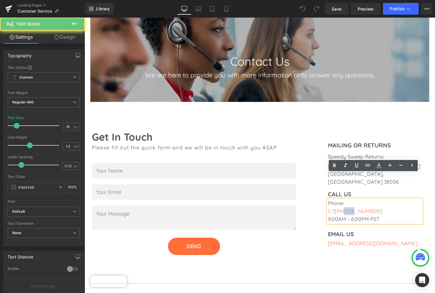
click at [347, 210] on font "1-7 25-256-5377" at bounding box center [358, 213] width 55 height 7
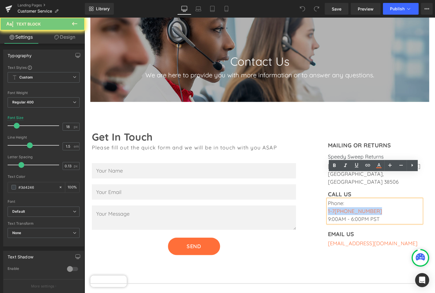
click at [347, 210] on font "1-7 25-256-5377" at bounding box center [358, 213] width 55 height 7
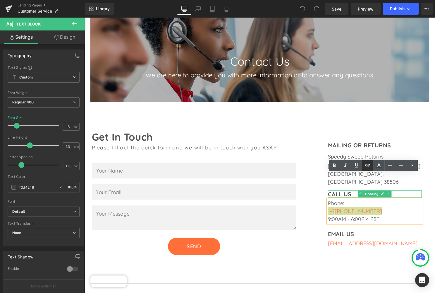
click at [0, 0] on icon at bounding box center [0, 0] width 0 height 0
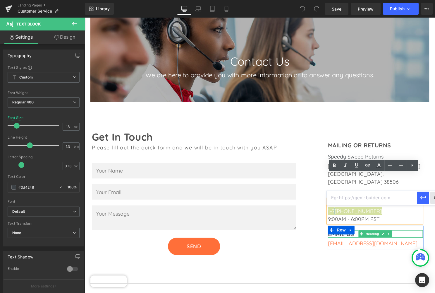
click at [0, 0] on div "Text Color Highlight Color #333333 Edit or remove link: Edit - Unlink - Cancel" at bounding box center [0, 0] width 0 height 0
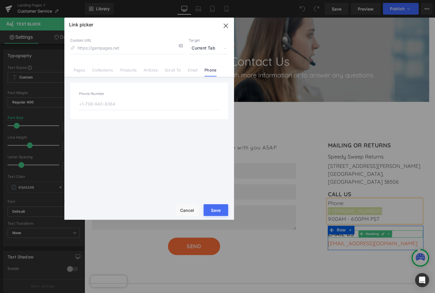
click at [216, 211] on button "Save" at bounding box center [216, 210] width 25 height 12
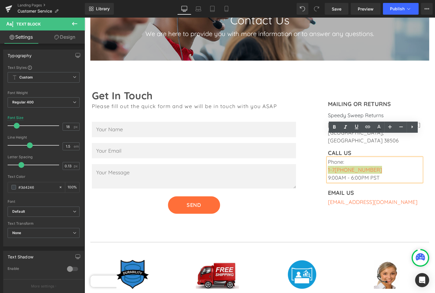
scroll to position [171, 0]
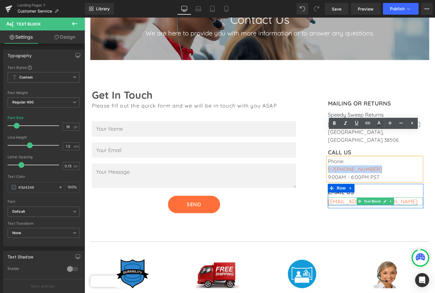
click at [333, 200] on font "Sales@SpeedySweep.com" at bounding box center [376, 203] width 91 height 7
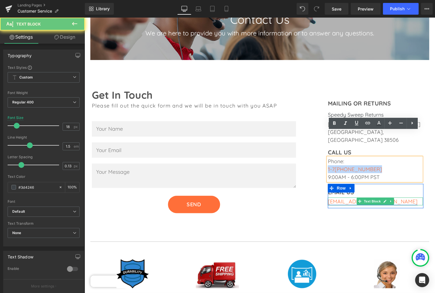
click at [337, 200] on font "Sales@SpeedySweep.com" at bounding box center [376, 203] width 91 height 7
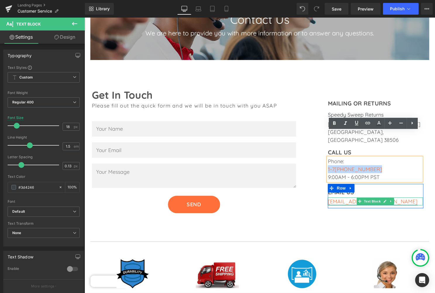
click at [337, 200] on font "Sales@SpeedySweep.com" at bounding box center [376, 203] width 91 height 7
click at [400, 199] on p "Sales@SpeedySweep.com" at bounding box center [379, 203] width 96 height 8
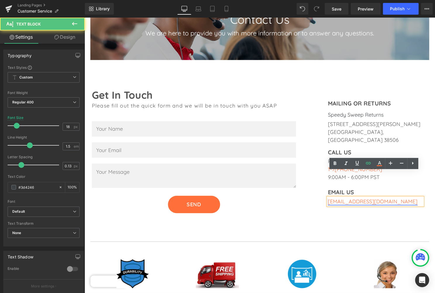
click at [392, 200] on font "Sales@SpeedySweep.com" at bounding box center [376, 203] width 91 height 7
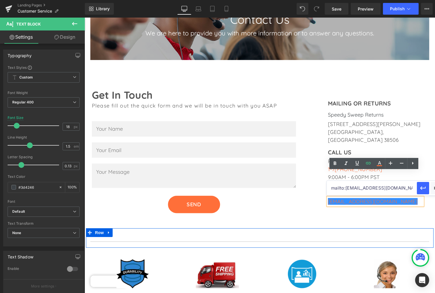
click at [352, 230] on div "Heading Row" at bounding box center [261, 240] width 351 height 20
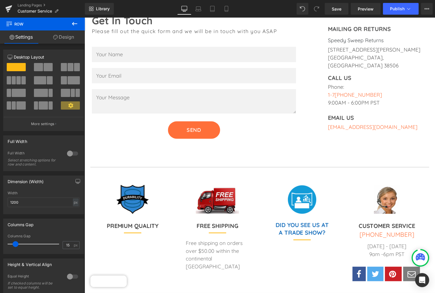
scroll to position [247, 0]
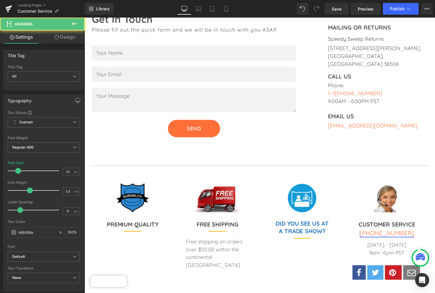
click at [377, 231] on div "[PHONE_NUMBER] Heading" at bounding box center [390, 235] width 71 height 9
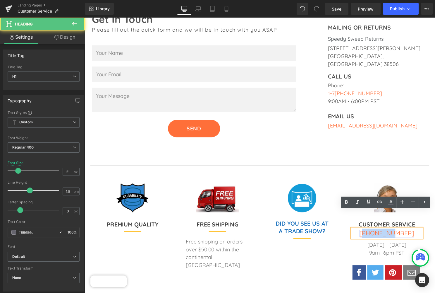
drag, startPoint x: 369, startPoint y: 217, endPoint x: 396, endPoint y: 217, distance: 26.4
click at [396, 231] on link "[PHONE_NUMBER]" at bounding box center [390, 235] width 55 height 8
click at [367, 231] on h1 "[PHONE_NUMBER]" at bounding box center [390, 235] width 71 height 9
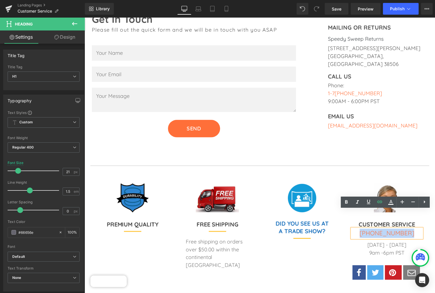
drag, startPoint x: 366, startPoint y: 215, endPoint x: 411, endPoint y: 216, distance: 44.8
click at [411, 231] on h1 "[PHONE_NUMBER]" at bounding box center [390, 235] width 71 height 9
click at [130, 116] on icon at bounding box center [127, 112] width 6 height 7
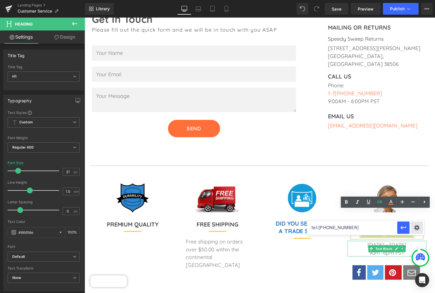
click at [0, 0] on div "Text Color Highlight Color #333333 Edit or remove link: Edit - Unlink - Cancel …" at bounding box center [0, 0] width 0 height 0
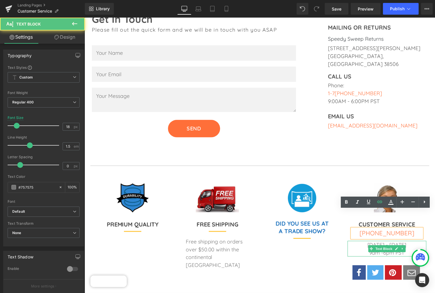
click at [365, 251] on p "9am -6pm PST" at bounding box center [390, 255] width 64 height 8
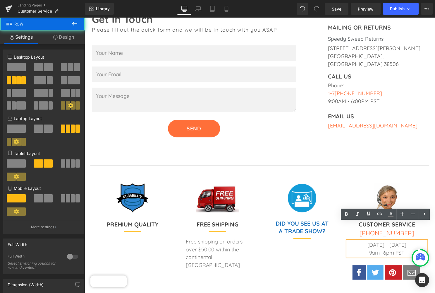
click at [350, 202] on div "Image CUSTOMER SERVICE Heading [PHONE_NUMBER] Heading Row [DATE] - [DATE] 9am -…" at bounding box center [391, 242] width 86 height 114
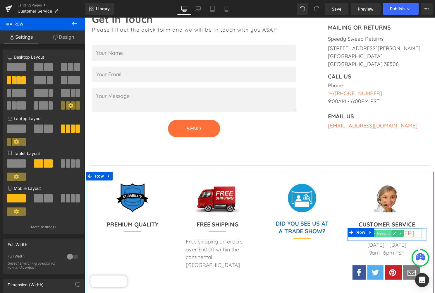
click at [385, 232] on span "Heading" at bounding box center [387, 235] width 16 height 7
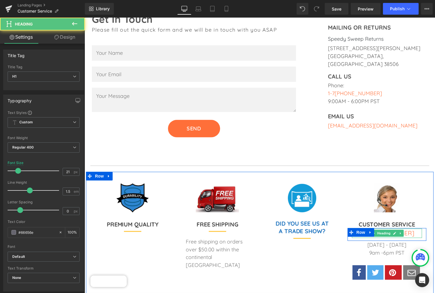
click at [411, 231] on h1 "[PHONE_NUMBER]" at bounding box center [390, 235] width 71 height 9
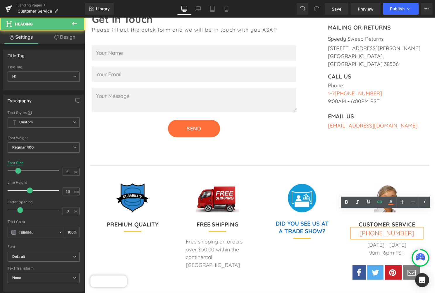
click at [411, 231] on h1 "[PHONE_NUMBER]" at bounding box center [390, 235] width 71 height 9
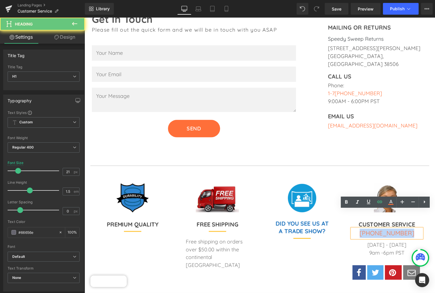
click at [411, 231] on h1 "[PHONE_NUMBER]" at bounding box center [390, 235] width 71 height 9
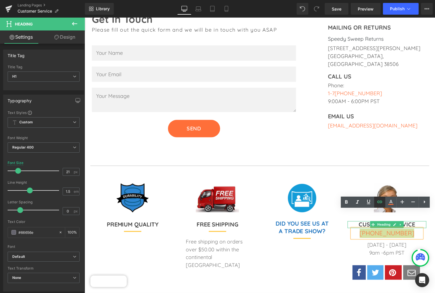
click at [0, 0] on icon at bounding box center [0, 0] width 0 height 0
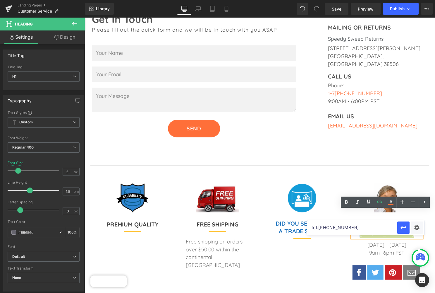
drag, startPoint x: 354, startPoint y: 227, endPoint x: 323, endPoint y: 227, distance: 31.0
click at [0, 0] on input "tel:[PHONE_NUMBER]" at bounding box center [0, 0] width 0 height 0
type input "tel:[PHONE_NUMBER]"
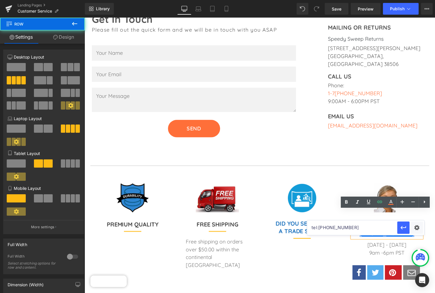
click at [312, 254] on div "Image DID YOU SEE US AT A TRADE SHOW? Heading Separator" at bounding box center [305, 242] width 86 height 114
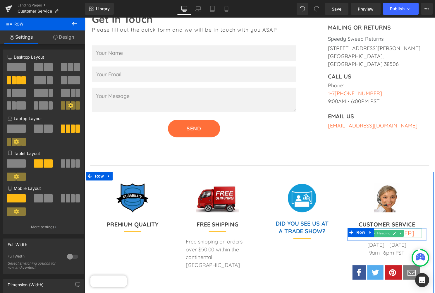
click at [413, 231] on h1 "[PHONE_NUMBER]" at bounding box center [390, 235] width 71 height 9
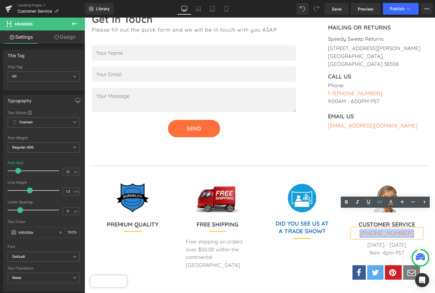
drag, startPoint x: 411, startPoint y: 216, endPoint x: 368, endPoint y: 216, distance: 43.3
click at [368, 231] on h1 "[PHONE_NUMBER]" at bounding box center [390, 235] width 71 height 9
click at [130, 116] on icon at bounding box center [127, 112] width 6 height 7
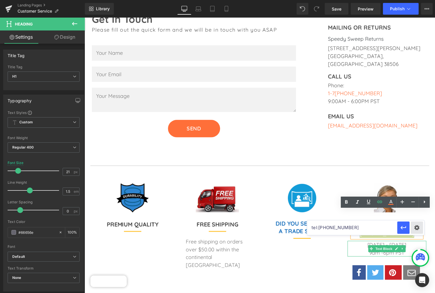
click at [0, 0] on div "Text Color Highlight Color #333333 Edit or remove link: Edit - Unlink - Cancel …" at bounding box center [0, 0] width 0 height 0
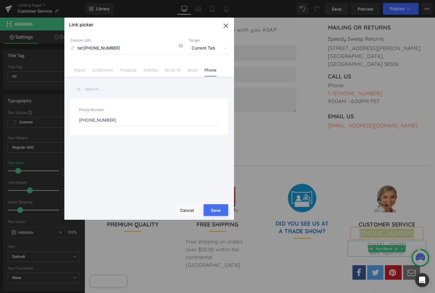
drag, startPoint x: 111, startPoint y: 119, endPoint x: 78, endPoint y: 118, distance: 32.8
click at [78, 118] on div "Phone Number 1-877-977-3339" at bounding box center [149, 117] width 158 height 36
type input "1"
type input "tel:1"
type input "1-"
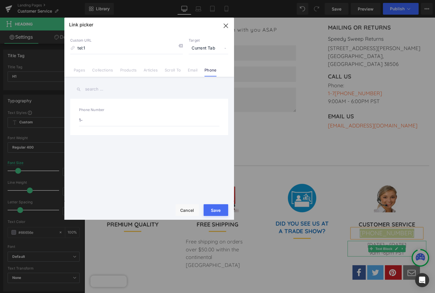
type input "tel:1-"
type input "1-7"
type input "tel:1-7"
type input "1-72"
type input "tel:1-72"
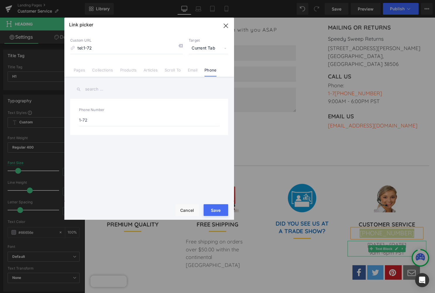
type input "1-725"
type input "tel:1-725"
type input "1-725-"
type input "tel:1-725-"
type input "1-725-2"
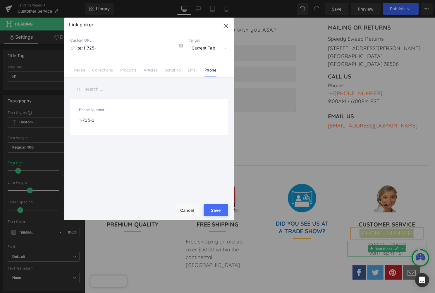
type input "tel:1-725-2"
type input "1-725-25"
type input "tel:1-725-25"
type input "[PHONE_NUMBER]"
type input "tel:[PHONE_NUMBER]"
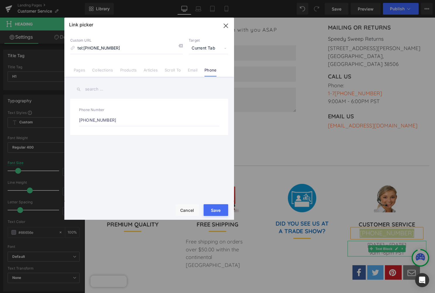
type input "1-725-256-"
type input "tel:1-725-256-"
type input "1-725-256-5"
type input "tel:[PHONE_NUMBER]"
type input "1-725-256-53"
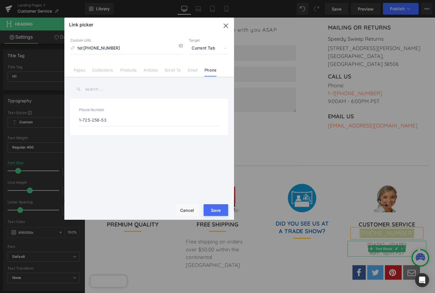
type input "tel:[PHONE_NUMBER]"
type input "1-725-256-537"
type input "tel:[PHONE_NUMBER]"
type input "[PHONE_NUMBER]"
type input "tel:1-725-256-5377"
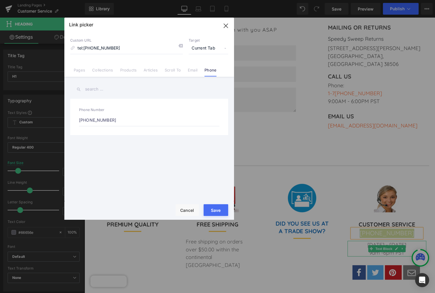
type input "1-725-256-5377"
click at [217, 208] on button "Save" at bounding box center [216, 210] width 25 height 12
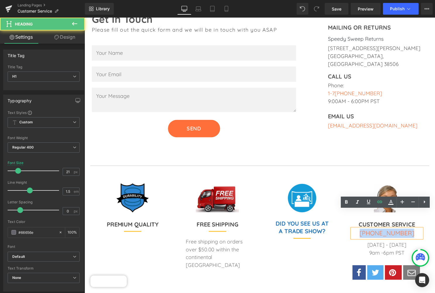
click at [361, 231] on h1 "[PHONE_NUMBER]" at bounding box center [390, 235] width 71 height 9
click at [368, 231] on link "[PHONE_NUMBER]" at bounding box center [390, 235] width 55 height 8
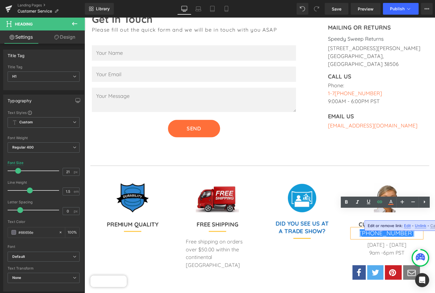
click at [317, 242] on span "Edit" at bounding box center [302, 245] width 29 height 7
type input "tel:1-725-256-5377"
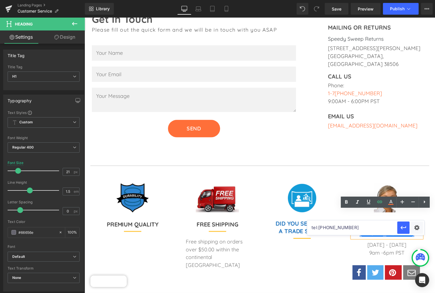
click at [314, 254] on div "Image DID YOU SEE US AT A TRADE SHOW? Heading Separator" at bounding box center [305, 242] width 86 height 114
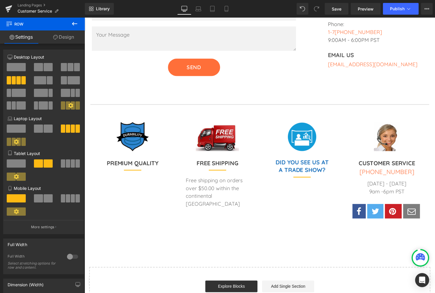
scroll to position [294, 0]
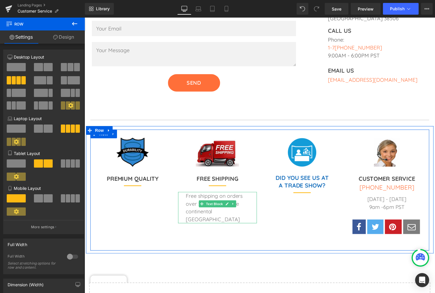
click at [214, 194] on div "Free shipping on orders over $50.00 within the continental USA Text Block" at bounding box center [219, 210] width 80 height 32
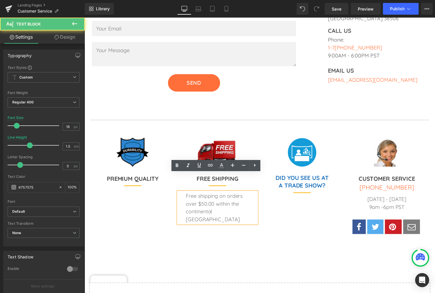
click at [216, 194] on p "Free shipping on orders over $50.00 within the continental USA" at bounding box center [219, 210] width 64 height 32
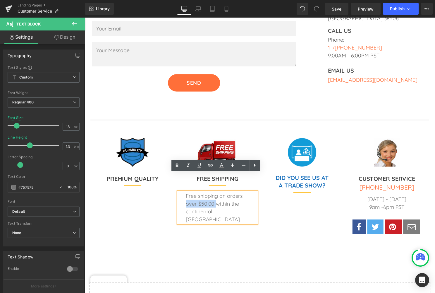
drag, startPoint x: 216, startPoint y: 187, endPoint x: 187, endPoint y: 189, distance: 29.4
click at [187, 194] on p "Free shipping on orders over $50.00 within the continental USA" at bounding box center [219, 210] width 64 height 32
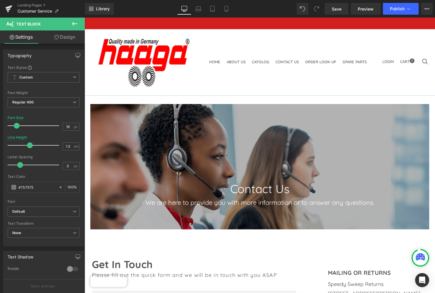
scroll to position [0, 0]
click at [400, 8] on span "Publish" at bounding box center [397, 8] width 15 height 5
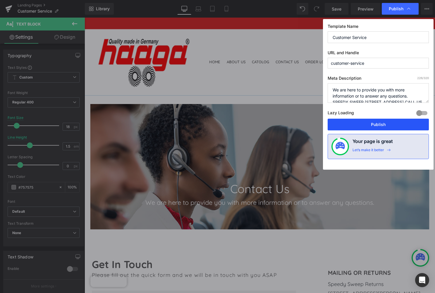
click at [371, 124] on button "Publish" at bounding box center [378, 125] width 101 height 12
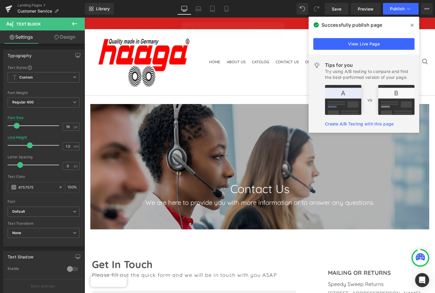
click at [95, 66] on img at bounding box center [143, 62] width 102 height 55
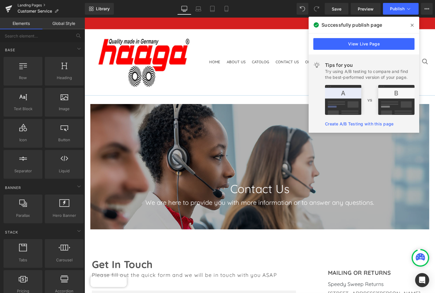
click at [29, 6] on link "Landing Pages" at bounding box center [51, 5] width 67 height 5
click at [28, 4] on link "Landing Pages" at bounding box center [51, 5] width 67 height 5
click at [45, 4] on link "Landing Pages" at bounding box center [51, 5] width 67 height 5
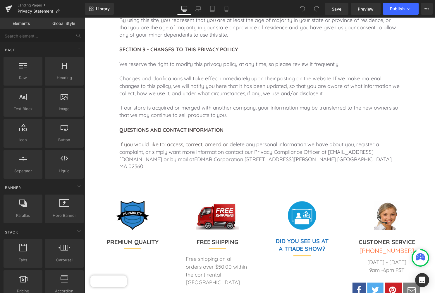
scroll to position [925, 0]
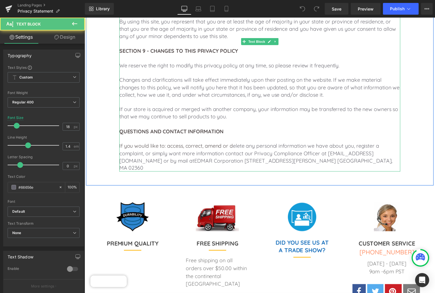
click at [390, 143] on p "If you would like to: access, correct, amend or d elete any personal informatio…" at bounding box center [262, 158] width 284 height 30
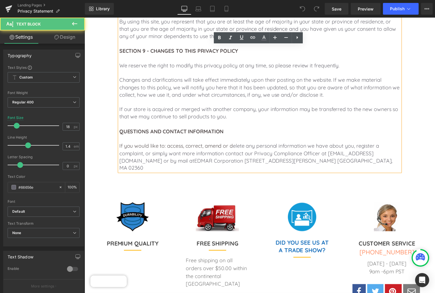
click at [389, 143] on p "If you would like to: access, correct, amend or d elete any personal informatio…" at bounding box center [262, 158] width 284 height 30
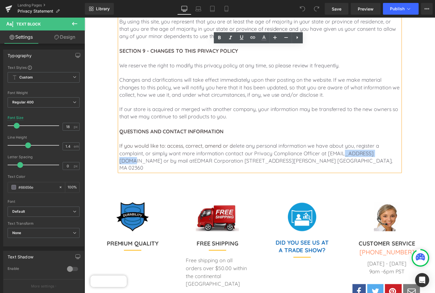
drag, startPoint x: 389, startPoint y: 121, endPoint x: 348, endPoint y: 124, distance: 41.4
click at [348, 143] on p "If you would like to: access, correct, amend or d elete any personal informatio…" at bounding box center [262, 158] width 284 height 30
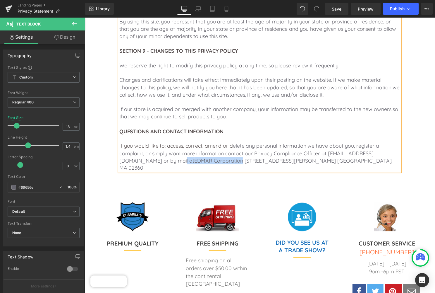
drag, startPoint x: 152, startPoint y: 128, endPoint x: 199, endPoint y: 129, distance: 47.8
click at [199, 159] on span "EDMAR Corporation [STREET_ADDRESS][PERSON_NAME] [GEOGRAPHIC_DATA], MA 02360" at bounding box center [258, 166] width 276 height 14
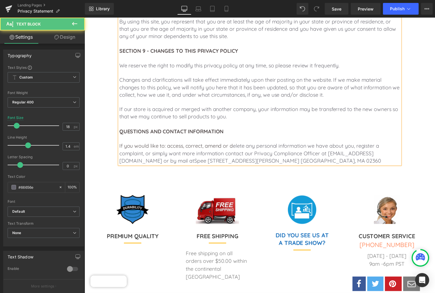
click at [149, 143] on p "If you would like to: access, correct, amend or d elete any personal informatio…" at bounding box center [262, 154] width 284 height 22
click at [196, 159] on span "Spee [STREET_ADDRESS][PERSON_NAME] [GEOGRAPHIC_DATA], MA 02360" at bounding box center [290, 162] width 189 height 7
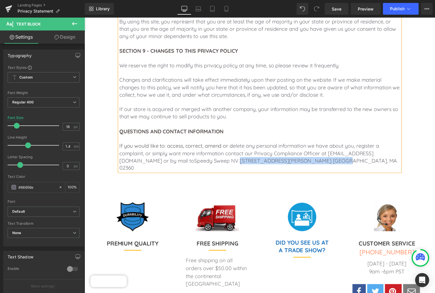
drag, startPoint x: 197, startPoint y: 129, endPoint x: 293, endPoint y: 129, distance: 95.2
click at [293, 159] on span "Speedy Sweep NV [STREET_ADDRESS][PERSON_NAME] [GEOGRAPHIC_DATA], MA 02360" at bounding box center [260, 166] width 281 height 14
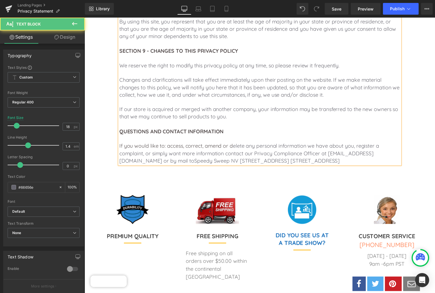
click at [300, 159] on span "Speedy Sweep NV [STREET_ADDRESS] [STREET_ADDRESS]" at bounding box center [269, 162] width 147 height 7
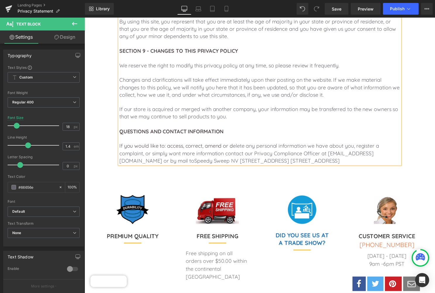
click at [301, 159] on span "Speedy Sweep NV [STREET_ADDRESS] [STREET_ADDRESS]" at bounding box center [269, 162] width 147 height 7
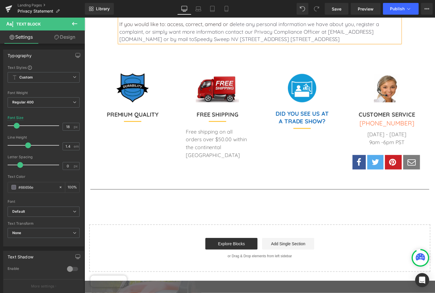
scroll to position [1036, 0]
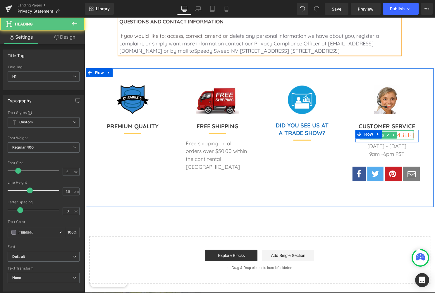
click at [416, 131] on div at bounding box center [416, 135] width 1 height 9
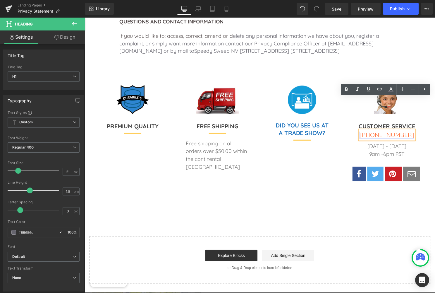
click at [409, 132] on font "[PHONE_NUMBER]" at bounding box center [390, 136] width 55 height 8
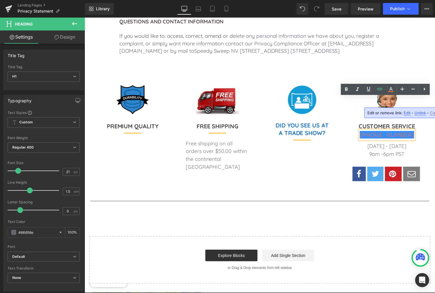
click at [407, 112] on span "Edit" at bounding box center [407, 112] width 7 height 5
drag, startPoint x: 413, startPoint y: 115, endPoint x: 382, endPoint y: 114, distance: 31.0
click at [382, 114] on input "tel:[PHONE_NUMBER]" at bounding box center [411, 114] width 90 height 15
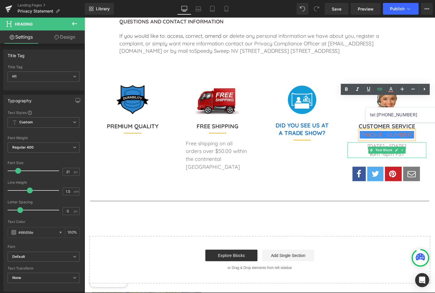
click at [419, 114] on input "tel:[PHONE_NUMBER]" at bounding box center [411, 114] width 90 height 15
click at [63, 109] on icon at bounding box center [62, 110] width 1 height 2
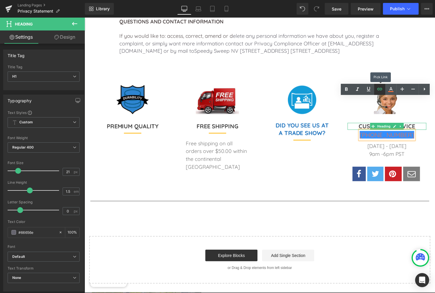
click at [64, 108] on icon at bounding box center [62, 110] width 3 height 4
click at [63, 109] on icon at bounding box center [62, 110] width 1 height 2
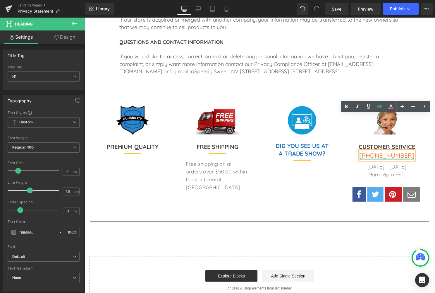
scroll to position [1010, 0]
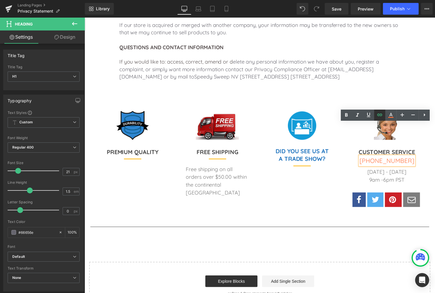
click at [64, 134] on icon at bounding box center [62, 136] width 3 height 4
click at [370, 158] on font "[PHONE_NUMBER]" at bounding box center [390, 162] width 55 height 8
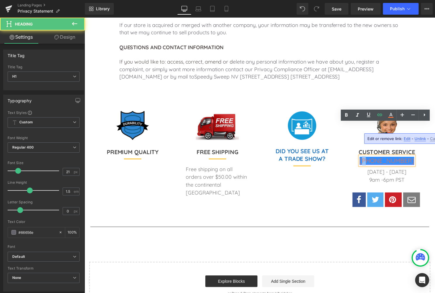
click at [370, 158] on font "[PHONE_NUMBER]" at bounding box center [390, 162] width 55 height 8
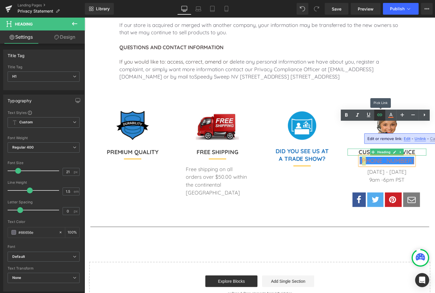
click at [64, 134] on icon at bounding box center [62, 136] width 3 height 4
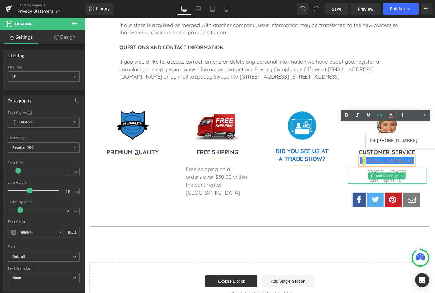
click at [414, 140] on input "tel:[PHONE_NUMBER]" at bounding box center [411, 140] width 90 height 15
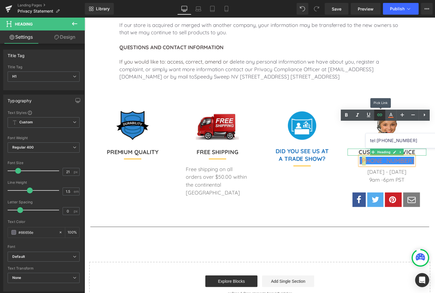
click at [64, 134] on icon at bounding box center [62, 136] width 3 height 4
click at [394, 141] on input "tel:[PHONE_NUMBER]" at bounding box center [411, 140] width 90 height 15
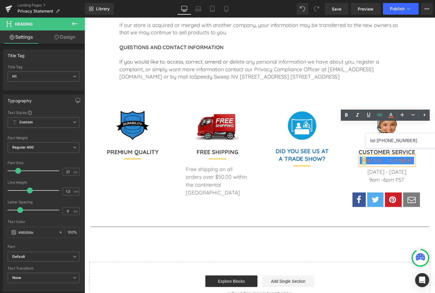
click at [394, 141] on input "tel:[PHONE_NUMBER]" at bounding box center [411, 140] width 90 height 15
click at [390, 142] on input "tel:[PHONE_NUMBER]" at bounding box center [411, 140] width 90 height 15
click at [384, 138] on input "tel:[PHONE_NUMBER]" at bounding box center [411, 140] width 90 height 15
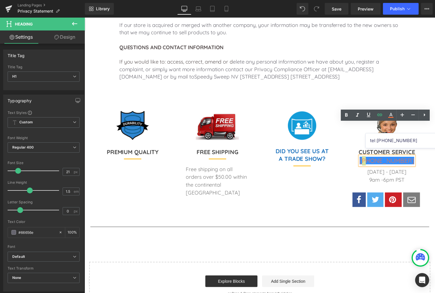
drag, startPoint x: 381, startPoint y: 140, endPoint x: 412, endPoint y: 139, distance: 31.4
click at [412, 139] on input "tel:[PHONE_NUMBER]" at bounding box center [411, 140] width 90 height 15
click at [377, 134] on input "tel:[PHONE_NUMBER]" at bounding box center [411, 140] width 90 height 15
click at [406, 140] on input "tel:[PHONE_NUMBER]" at bounding box center [411, 140] width 90 height 15
drag, startPoint x: 413, startPoint y: 141, endPoint x: 377, endPoint y: 140, distance: 36.3
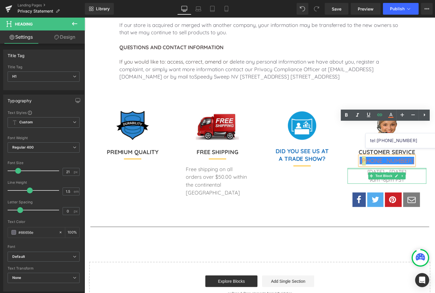
click at [377, 140] on input "tel:[PHONE_NUMBER]" at bounding box center [411, 140] width 90 height 15
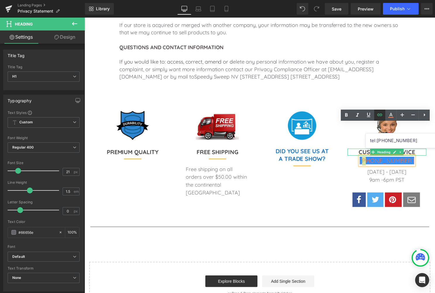
click at [64, 134] on icon at bounding box center [62, 136] width 3 height 4
click at [383, 141] on input "tel:[PHONE_NUMBER]" at bounding box center [411, 140] width 90 height 15
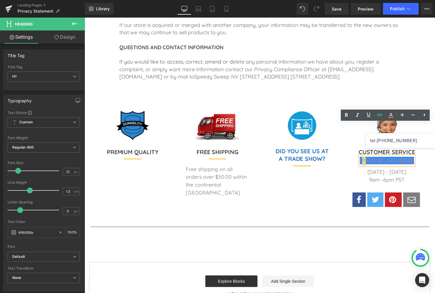
click at [382, 142] on input "tel:[PHONE_NUMBER]" at bounding box center [411, 140] width 90 height 15
click at [409, 141] on input "tel:[PHONE_NUMBER]" at bounding box center [411, 140] width 90 height 15
click at [64, 134] on icon at bounding box center [62, 136] width 3 height 4
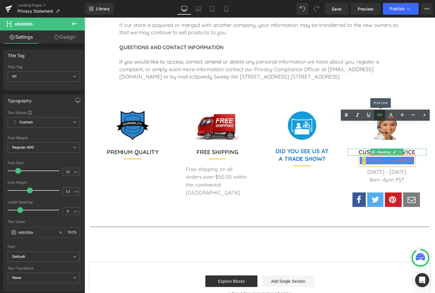
click at [64, 134] on icon at bounding box center [62, 136] width 3 height 4
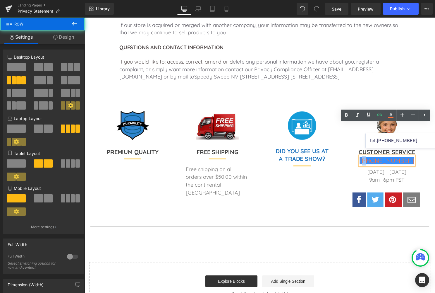
click at [356, 132] on div "Image CUSTOMER SERVICE Heading [PHONE_NUMBER] Heading Row [DATE] - [DATE] 9am -…" at bounding box center [391, 169] width 86 height 114
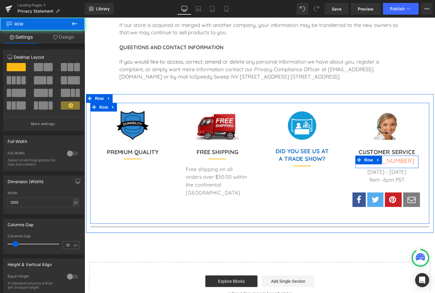
click at [411, 158] on div "[PHONE_NUMBER] Heading" at bounding box center [390, 162] width 64 height 9
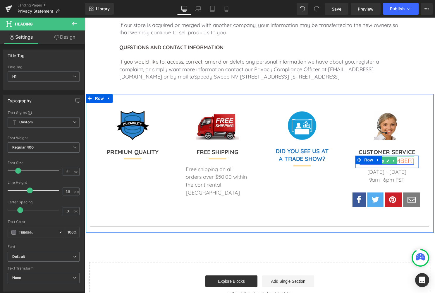
click at [407, 158] on font "[PHONE_NUMBER]" at bounding box center [390, 162] width 55 height 8
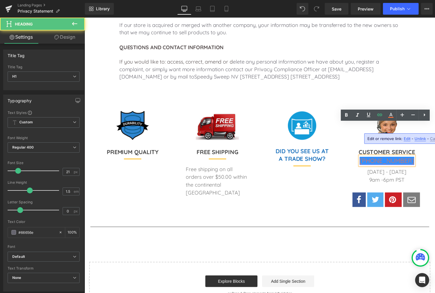
click at [407, 158] on font "[PHONE_NUMBER]" at bounding box center [390, 162] width 55 height 8
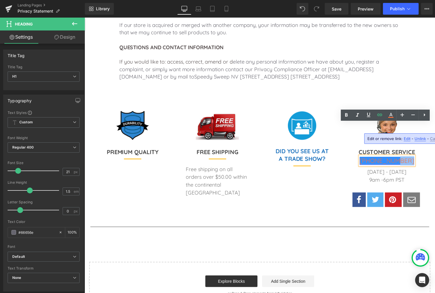
click at [407, 158] on font "[PHONE_NUMBER]" at bounding box center [390, 162] width 55 height 8
click at [64, 134] on icon at bounding box center [62, 136] width 3 height 4
click at [401, 158] on font "[PHONE_NUMBER]" at bounding box center [390, 162] width 55 height 8
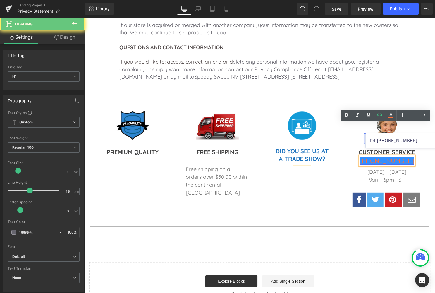
click at [409, 158] on font "[PHONE_NUMBER]" at bounding box center [390, 162] width 55 height 8
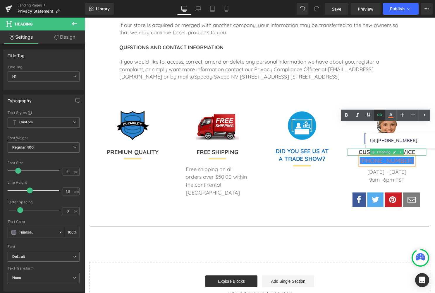
click at [63, 135] on icon at bounding box center [62, 136] width 1 height 2
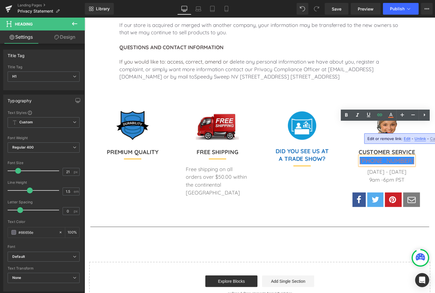
click at [407, 139] on span "Edit" at bounding box center [407, 138] width 7 height 5
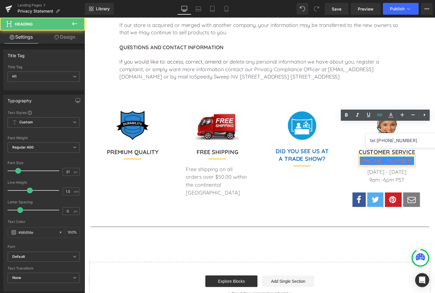
click at [404, 158] on font "[PHONE_NUMBER]" at bounding box center [390, 162] width 55 height 8
click at [407, 158] on font "[PHONE_NUMBER]" at bounding box center [390, 162] width 55 height 8
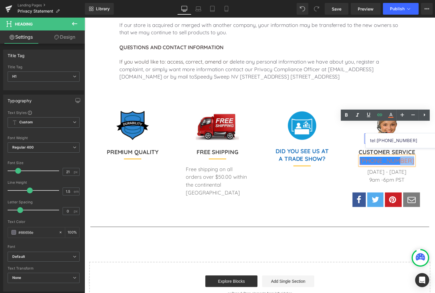
click at [407, 158] on font "[PHONE_NUMBER]" at bounding box center [390, 162] width 55 height 8
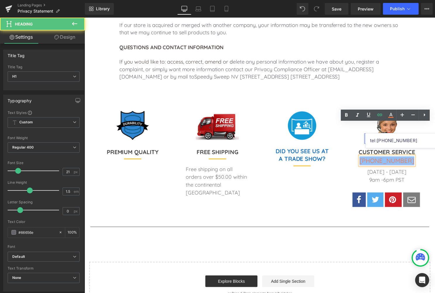
click at [407, 158] on font "[PHONE_NUMBER]" at bounding box center [390, 162] width 55 height 8
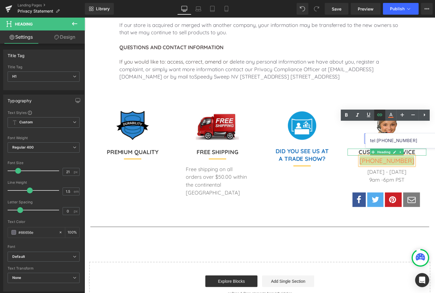
click at [64, 134] on icon at bounding box center [62, 136] width 3 height 4
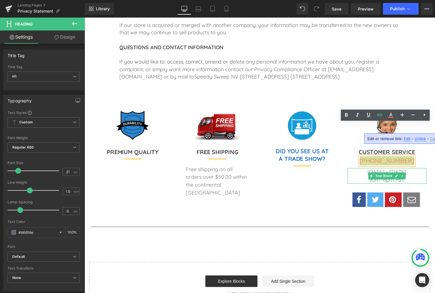
click at [433, 139] on span "Cancel" at bounding box center [436, 138] width 13 height 5
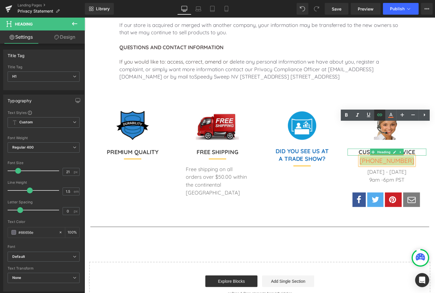
click at [64, 134] on icon at bounding box center [62, 136] width 3 height 4
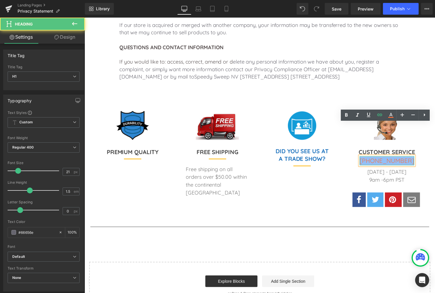
click at [397, 158] on font "[PHONE_NUMBER]" at bounding box center [390, 162] width 55 height 8
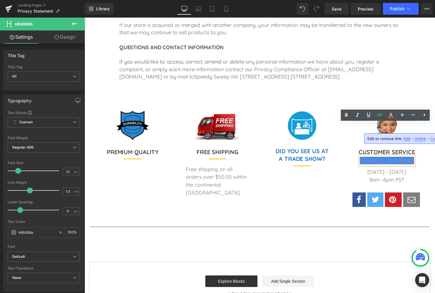
click at [434, 139] on span "Cancel" at bounding box center [436, 138] width 13 height 5
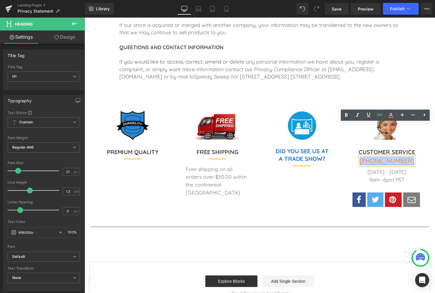
drag, startPoint x: 409, startPoint y: 129, endPoint x: 368, endPoint y: 129, distance: 40.7
click at [368, 158] on font "[PHONE_NUMBER]" at bounding box center [390, 162] width 55 height 8
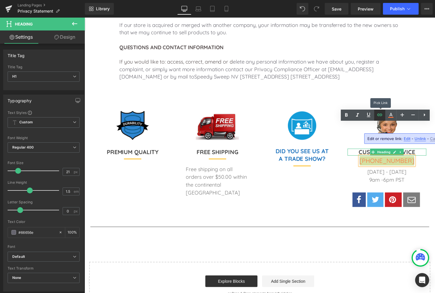
click at [64, 134] on icon at bounding box center [62, 136] width 3 height 4
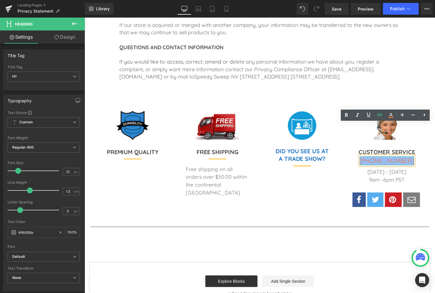
click at [375, 158] on font "[PHONE_NUMBER]" at bounding box center [390, 162] width 55 height 8
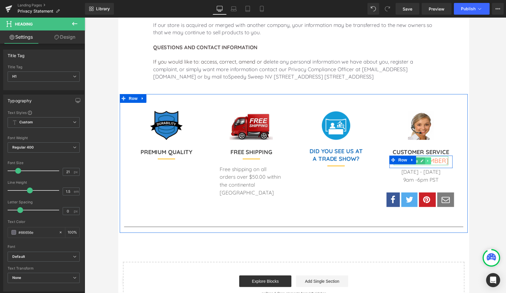
click at [434, 159] on link at bounding box center [431, 162] width 6 height 7
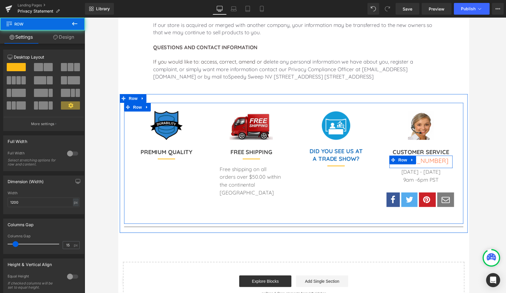
click at [435, 158] on div "[PHONE_NUMBER] Heading" at bounding box center [424, 162] width 64 height 9
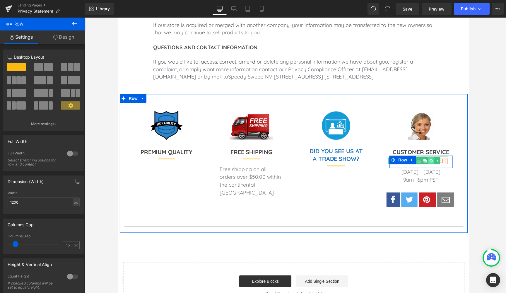
click at [435, 159] on link at bounding box center [434, 162] width 6 height 7
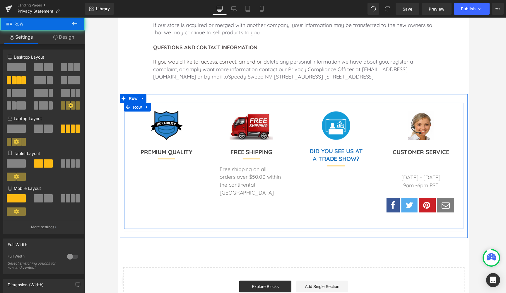
click at [395, 104] on div "Image PREMIUM QUALITY Heading Separator Image FREE SHIPPING Heading Separator F…" at bounding box center [295, 167] width 343 height 127
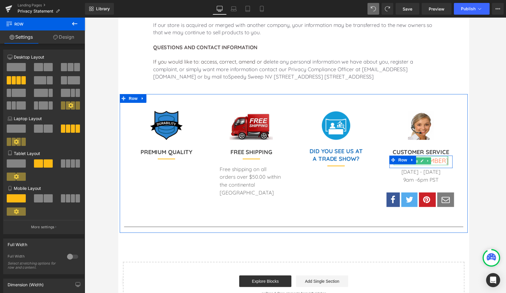
click at [435, 158] on div at bounding box center [450, 162] width 1 height 9
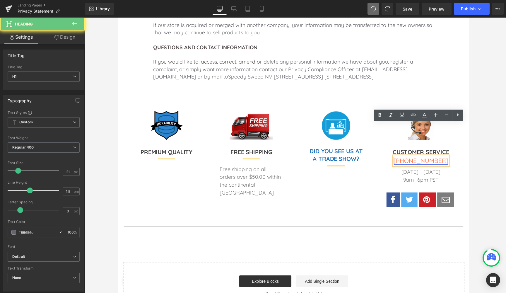
click at [435, 158] on font "[PHONE_NUMBER]" at bounding box center [423, 162] width 55 height 8
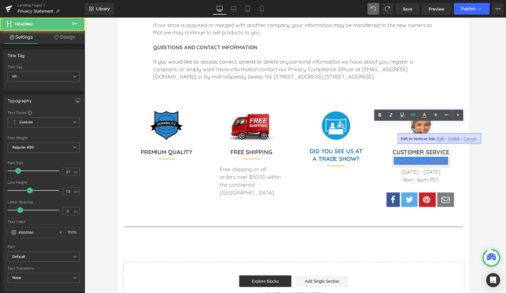
click at [435, 158] on font "[PHONE_NUMBER]" at bounding box center [423, 162] width 55 height 8
click at [435, 140] on span "Edit" at bounding box center [440, 138] width 7 height 5
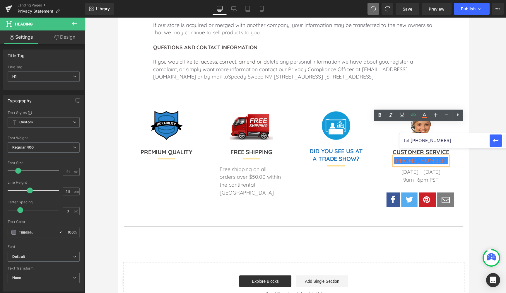
drag, startPoint x: 446, startPoint y: 140, endPoint x: 416, endPoint y: 141, distance: 30.8
click at [416, 141] on input "tel:[PHONE_NUMBER]" at bounding box center [444, 140] width 90 height 15
type input "tel:[PHONE_NUMBER]"
click at [435, 141] on icon "button" at bounding box center [496, 141] width 6 height 4
click at [431, 158] on font "[PHONE_NUMBER]" at bounding box center [423, 162] width 55 height 8
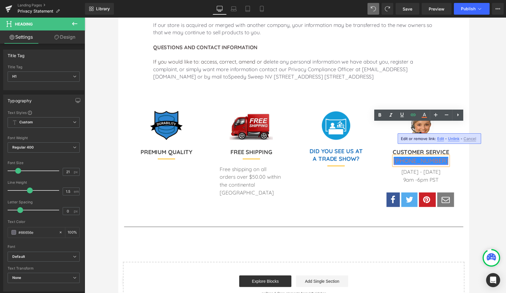
click at [435, 158] on font "[PHONE_NUMBER]" at bounding box center [423, 162] width 55 height 8
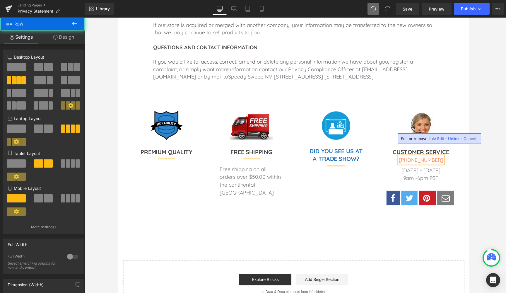
click at [435, 127] on div "Image CUSTOMER SERVICE Heading [PHONE_NUMBER] Heading Row [DATE] - [DATE] 9am -…" at bounding box center [424, 168] width 86 height 112
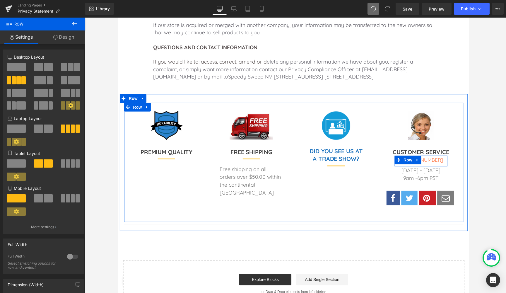
click at [435, 158] on div "[PHONE_NUMBER] Heading" at bounding box center [423, 162] width 53 height 8
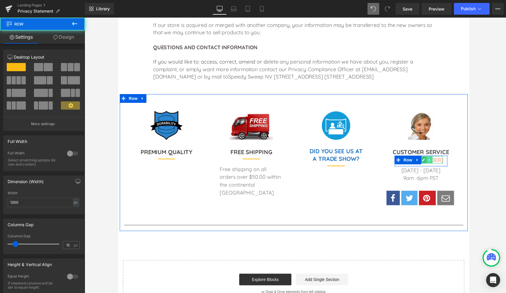
click at [435, 158] on link at bounding box center [433, 161] width 6 height 7
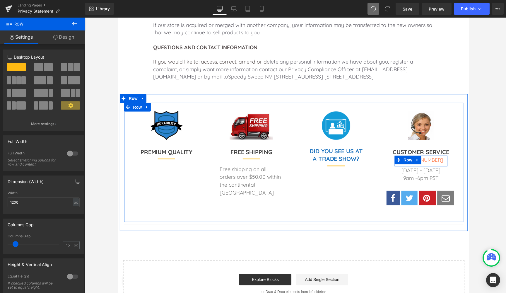
click at [435, 158] on div "[PHONE_NUMBER] Heading" at bounding box center [423, 162] width 53 height 8
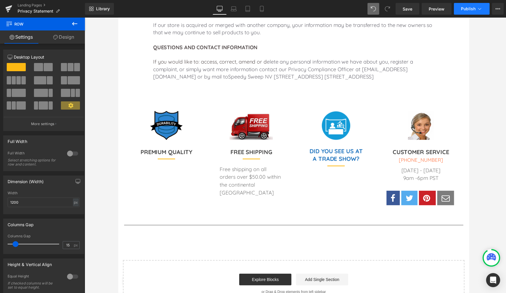
click at [435, 6] on span "Publish" at bounding box center [468, 8] width 15 height 5
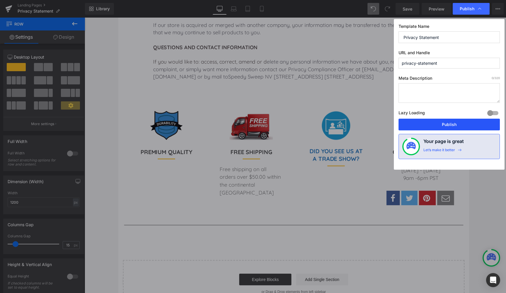
click at [435, 127] on button "Publish" at bounding box center [449, 125] width 101 height 12
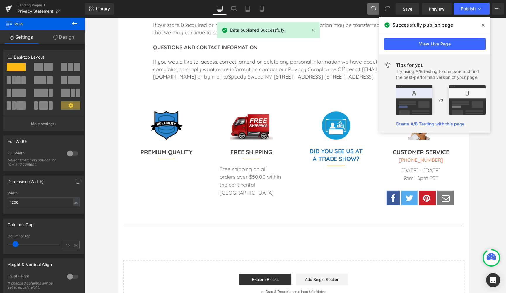
click at [435, 24] on icon at bounding box center [483, 25] width 3 height 5
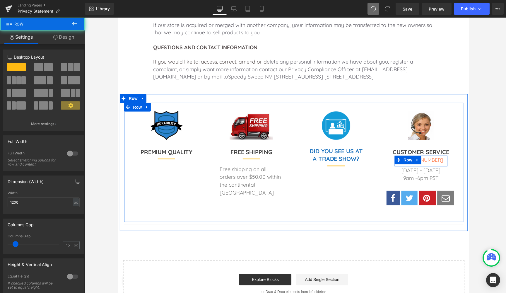
click at [435, 158] on div "[PHONE_NUMBER] Heading" at bounding box center [423, 162] width 53 height 8
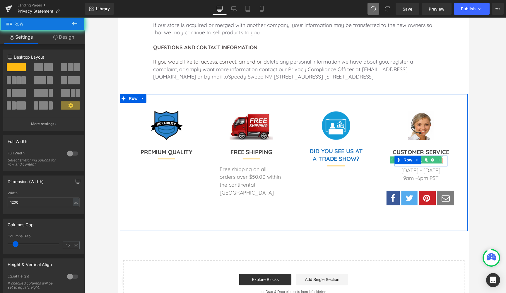
click at [435, 160] on icon at bounding box center [435, 161] width 3 height 3
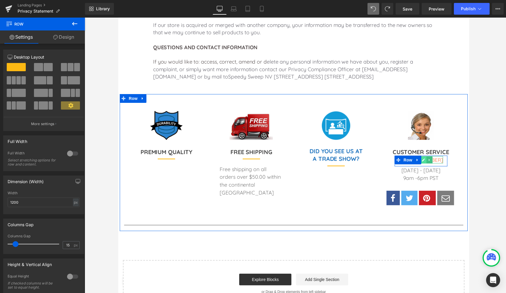
drag, startPoint x: 442, startPoint y: 128, endPoint x: 431, endPoint y: 126, distance: 10.5
click at [432, 158] on div "[PHONE_NUMBER] Heading" at bounding box center [423, 162] width 53 height 8
click at [428, 160] on icon at bounding box center [426, 162] width 3 height 4
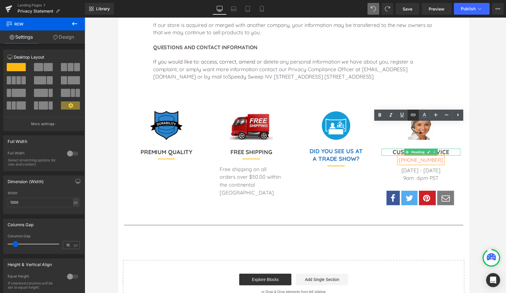
click at [64, 134] on icon at bounding box center [62, 136] width 3 height 4
click at [418, 158] on span "[PHONE_NUMBER]" at bounding box center [423, 161] width 45 height 6
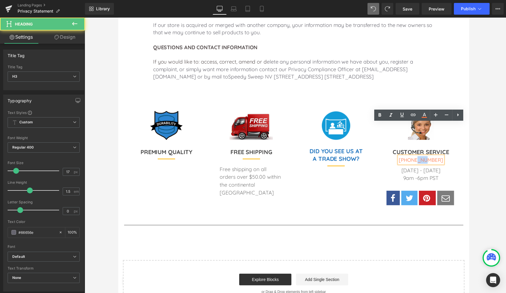
click at [418, 158] on span "[PHONE_NUMBER]" at bounding box center [423, 161] width 45 height 6
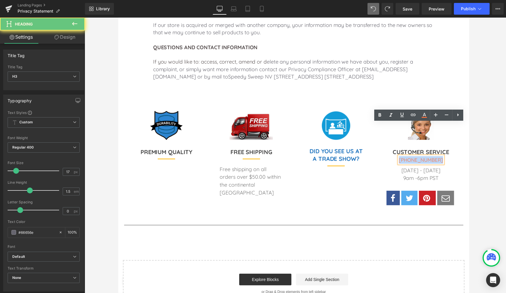
click at [418, 158] on span "[PHONE_NUMBER]" at bounding box center [423, 161] width 45 height 6
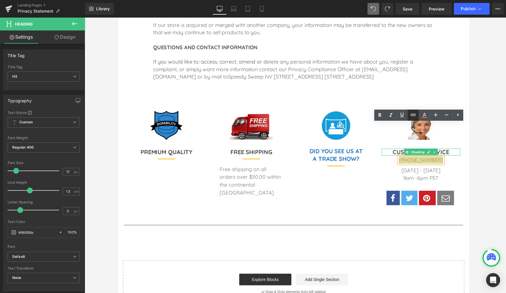
click at [63, 135] on icon at bounding box center [62, 136] width 1 height 2
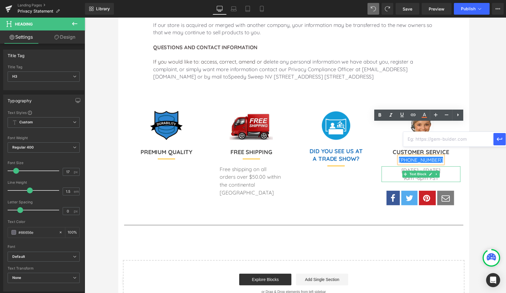
click at [435, 170] on div at bounding box center [295, 155] width 421 height 275
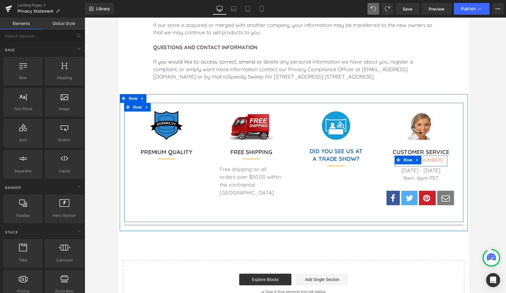
click at [435, 158] on li at bounding box center [433, 161] width 6 height 7
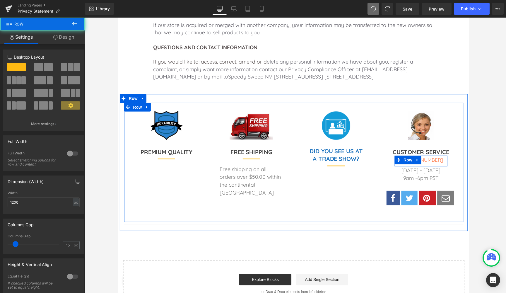
click at [435, 158] on div "[PHONE_NUMBER] Heading" at bounding box center [423, 162] width 53 height 8
click at [435, 132] on div "Image CUSTOMER SERVICE Heading [PHONE_NUMBER] Heading Row [DATE] - [DATE] 9am -…" at bounding box center [424, 168] width 86 height 112
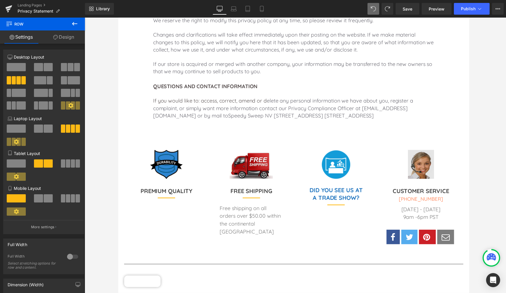
scroll to position [977, 0]
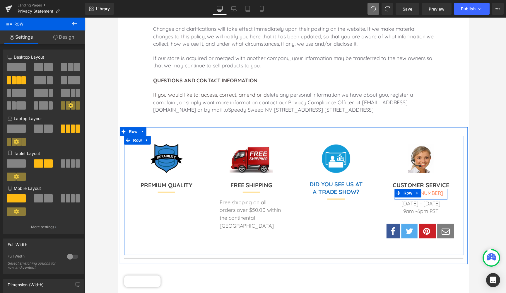
click at [435, 191] on div "[PHONE_NUMBER] Heading" at bounding box center [423, 195] width 53 height 8
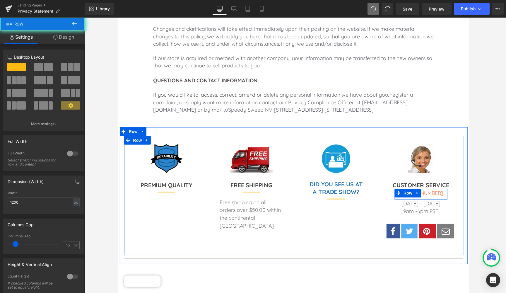
click at [435, 191] on div "[PHONE_NUMBER] Heading" at bounding box center [423, 195] width 53 height 8
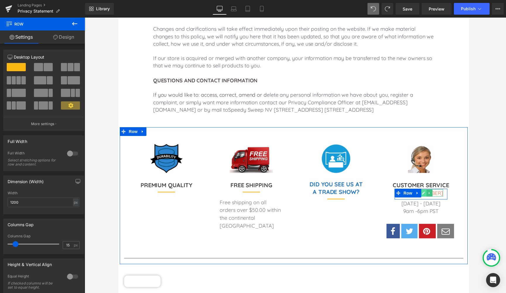
click at [428, 193] on icon at bounding box center [426, 194] width 3 height 3
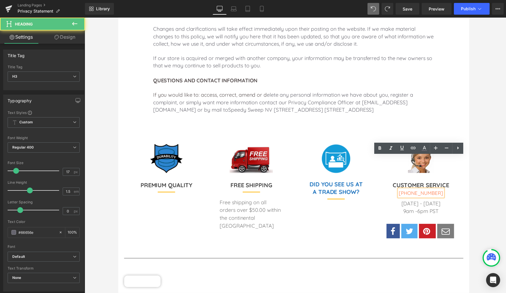
click at [428, 192] on span "[PHONE_NUMBER]" at bounding box center [423, 195] width 45 height 6
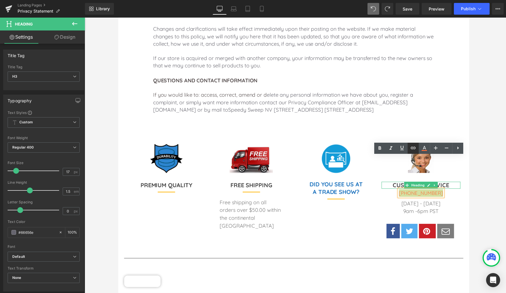
click at [64, 167] on icon at bounding box center [62, 169] width 3 height 4
click at [417, 174] on input "text" at bounding box center [448, 172] width 90 height 15
click at [435, 172] on input "text" at bounding box center [448, 172] width 90 height 15
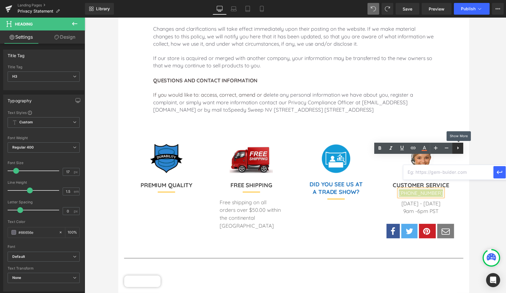
click at [38, 175] on icon at bounding box center [36, 176] width 3 height 3
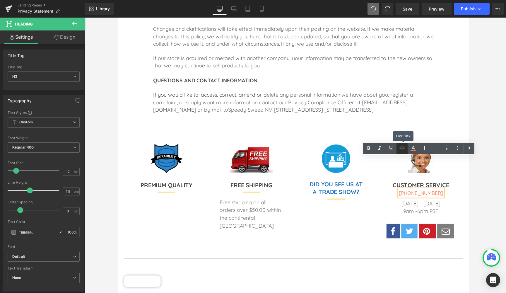
click at [64, 167] on icon at bounding box center [62, 169] width 3 height 4
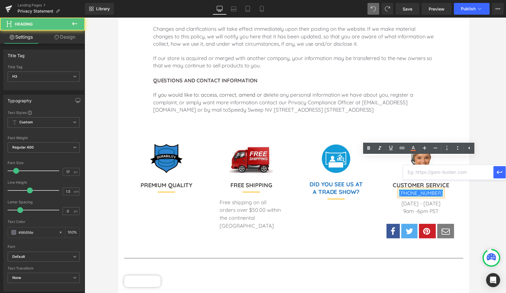
click at [411, 192] on link "[PHONE_NUMBER]" at bounding box center [423, 195] width 45 height 6
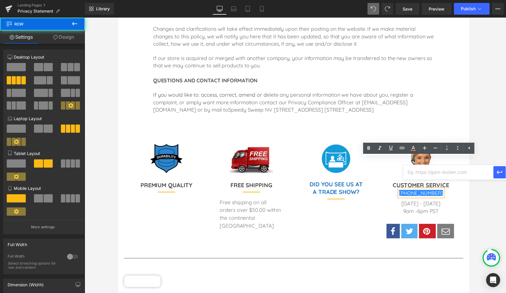
click at [381, 166] on div "Image CUSTOMER SERVICE Heading [PHONE_NUMBER] Heading Row [DATE] - [DATE] 9am -…" at bounding box center [424, 201] width 86 height 112
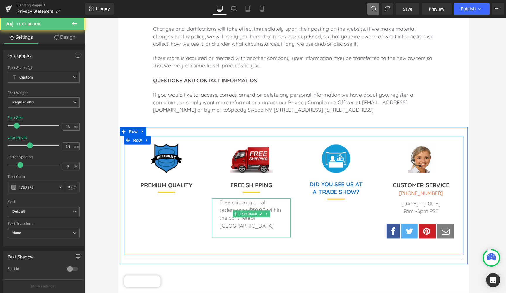
click at [265, 200] on p "Free shipping on all orders over $50.00 within the continental [GEOGRAPHIC_DATA]" at bounding box center [253, 216] width 64 height 32
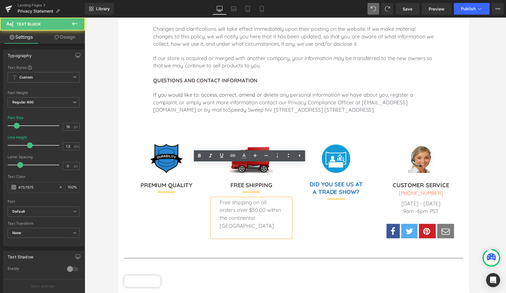
click at [279, 200] on p "Free shipping on all orders over $50.00 within the continental [GEOGRAPHIC_DATA]" at bounding box center [253, 216] width 64 height 32
drag, startPoint x: 258, startPoint y: 178, endPoint x: 235, endPoint y: 178, distance: 22.6
click at [235, 200] on p "Free shipping on all orders over $50 the continental [GEOGRAPHIC_DATA]" at bounding box center [253, 216] width 64 height 32
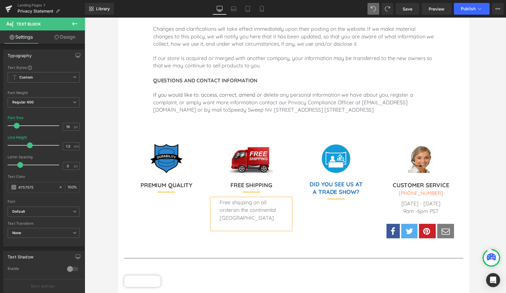
click at [235, 200] on p "Free shipping on all ordersin the continental [GEOGRAPHIC_DATA]" at bounding box center [253, 212] width 64 height 24
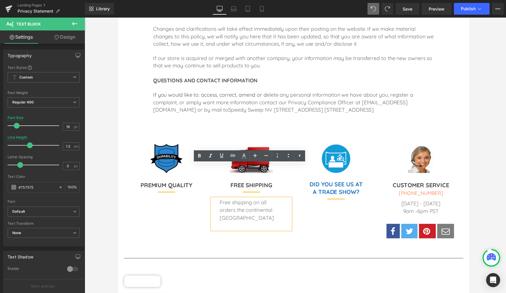
click at [237, 200] on p "Free shipping on all orders the continental [GEOGRAPHIC_DATA]" at bounding box center [253, 212] width 64 height 24
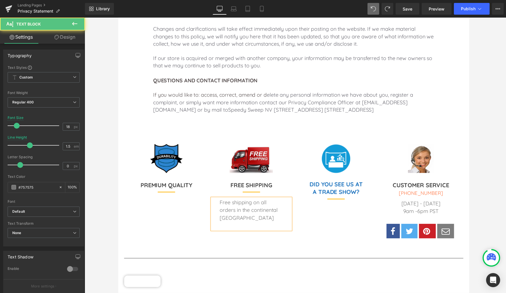
click at [275, 200] on p "Free shipping on all orders in the continental [GEOGRAPHIC_DATA]" at bounding box center [253, 212] width 64 height 24
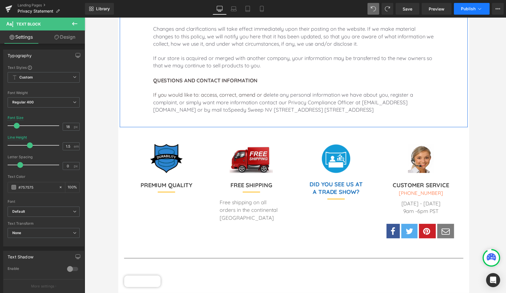
click at [435, 8] on span "Publish" at bounding box center [468, 8] width 15 height 5
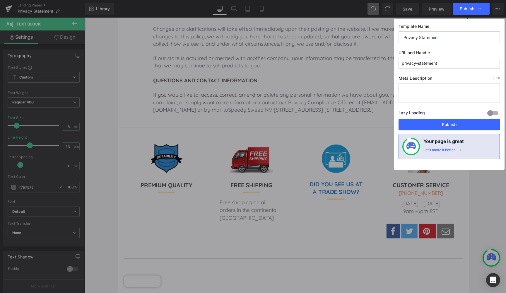
click at [435, 8] on span "Publish" at bounding box center [467, 8] width 15 height 5
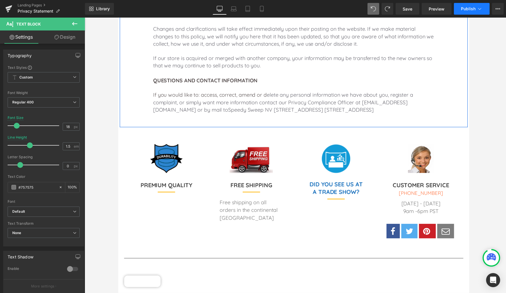
click at [435, 8] on span "Publish" at bounding box center [468, 8] width 15 height 5
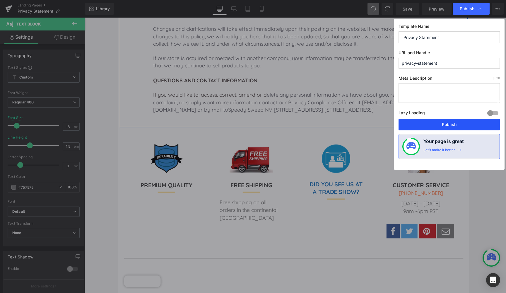
click at [435, 122] on button "Publish" at bounding box center [449, 125] width 101 height 12
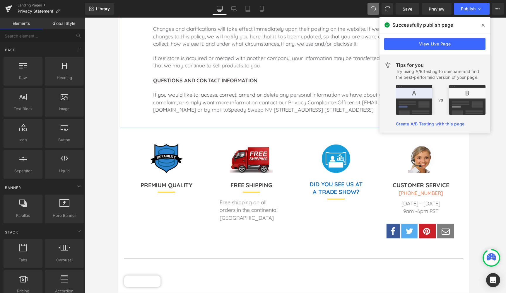
click at [435, 30] on div at bounding box center [295, 155] width 421 height 275
click at [435, 25] on icon at bounding box center [483, 25] width 3 height 3
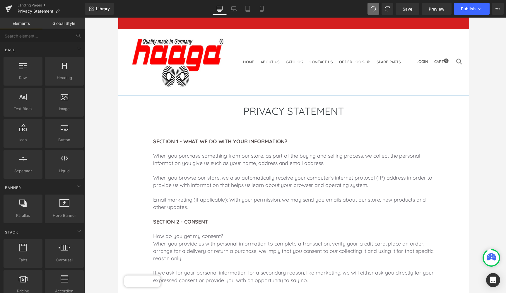
scroll to position [0, 0]
click at [40, 4] on link "Landing Pages" at bounding box center [51, 5] width 67 height 5
click at [435, 51] on div at bounding box center [295, 155] width 421 height 275
click at [102, 58] on div at bounding box center [295, 155] width 421 height 275
click at [8, 8] on icon at bounding box center [9, 7] width 7 height 4
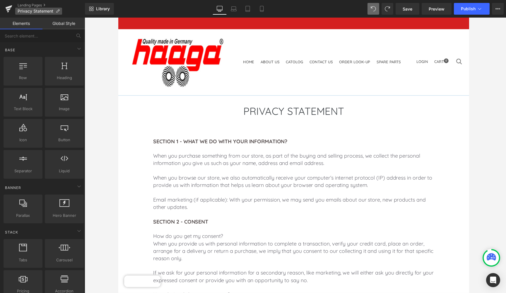
click at [45, 12] on span "Privacy Statement" at bounding box center [36, 11] width 36 height 5
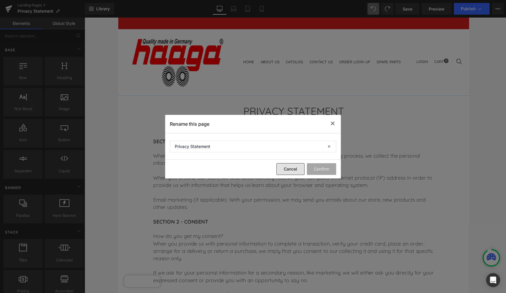
click at [288, 170] on button "Cancel" at bounding box center [290, 169] width 28 height 12
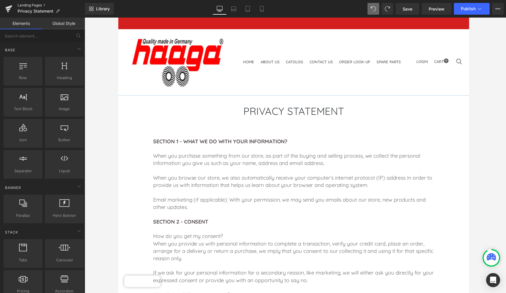
click at [28, 4] on link "Landing Pages" at bounding box center [51, 5] width 67 height 5
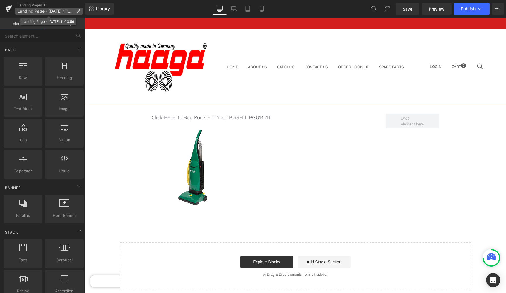
click at [30, 10] on span "Landing Page - [DATE] 11:00:56" at bounding box center [46, 11] width 56 height 5
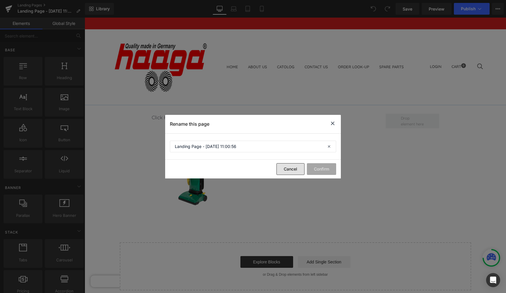
click at [291, 170] on button "Cancel" at bounding box center [290, 169] width 28 height 12
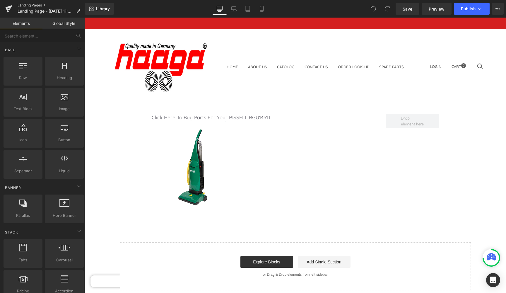
click at [35, 4] on link "Landing Pages" at bounding box center [51, 5] width 67 height 5
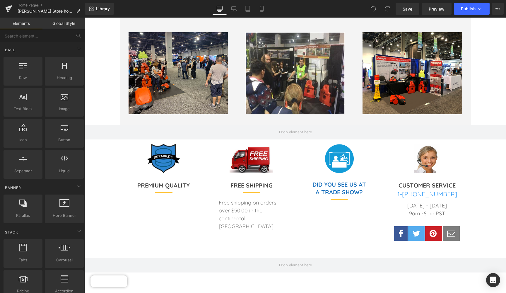
scroll to position [1648, 0]
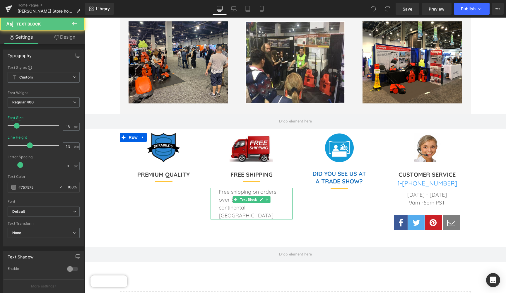
click at [225, 188] on p "Free shipping on orders over $50.00 in the continental [GEOGRAPHIC_DATA]" at bounding box center [252, 204] width 66 height 32
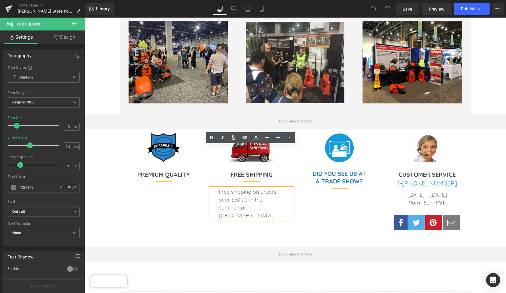
click at [247, 188] on p "Free shipping on orders over $50.00 in the continental [GEOGRAPHIC_DATA]" at bounding box center [252, 204] width 66 height 32
drag, startPoint x: 247, startPoint y: 157, endPoint x: 216, endPoint y: 158, distance: 31.1
click at [216, 188] on div "Free shipping on orders over $50.00 in the continental [GEOGRAPHIC_DATA]" at bounding box center [252, 204] width 82 height 32
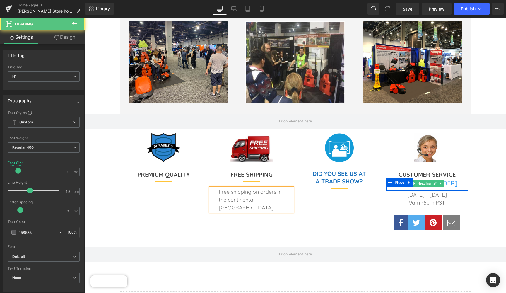
click at [448, 179] on h1 "[PHONE_NUMBER]" at bounding box center [427, 183] width 73 height 9
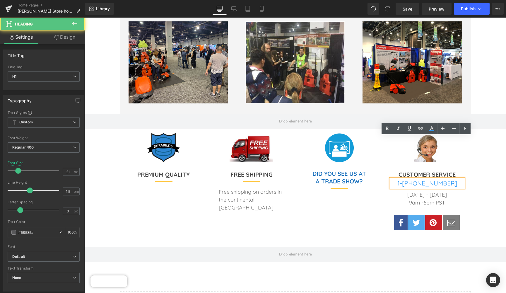
click at [446, 179] on font "[PHONE_NUMBER]" at bounding box center [427, 183] width 60 height 8
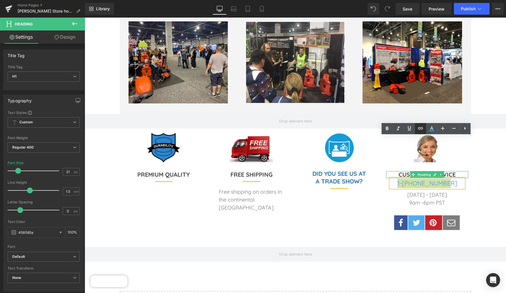
click at [0, 0] on icon at bounding box center [0, 0] width 0 height 0
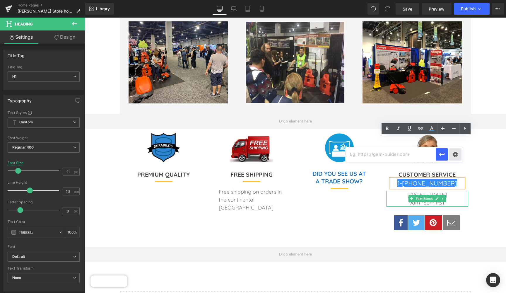
click at [456, 0] on div "Text Color Highlight Color #333333 Edit or remove link: Edit - Unlink - Cancel" at bounding box center [253, 0] width 506 height 0
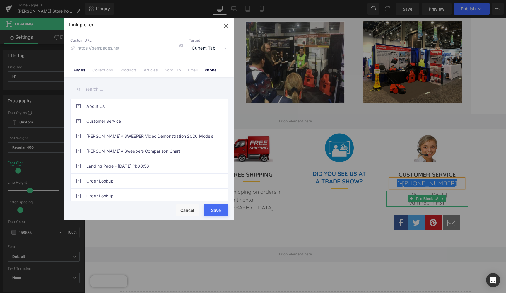
click at [212, 70] on link "Phone" at bounding box center [211, 72] width 12 height 9
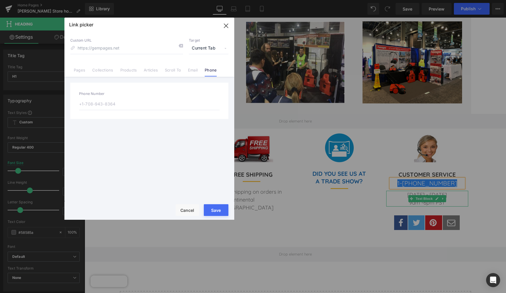
click at [89, 103] on input "text" at bounding box center [149, 104] width 141 height 12
type input "7"
type input "[PHONE_NUMBER]"
click at [219, 208] on button "Save" at bounding box center [216, 210] width 25 height 12
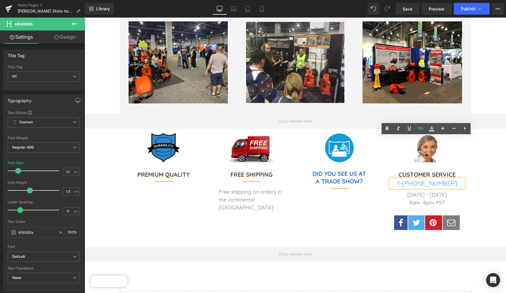
click at [338, 165] on div "Image DID YOU SEE US AT A TRADE SHOW? Heading Separator Text Block Row" at bounding box center [339, 190] width 88 height 114
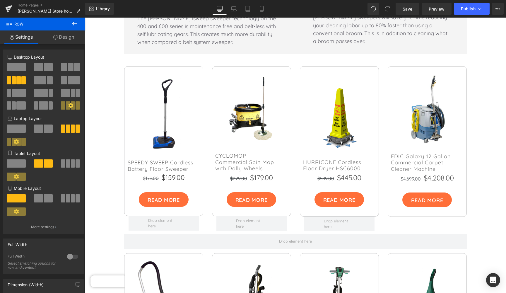
scroll to position [1211, 0]
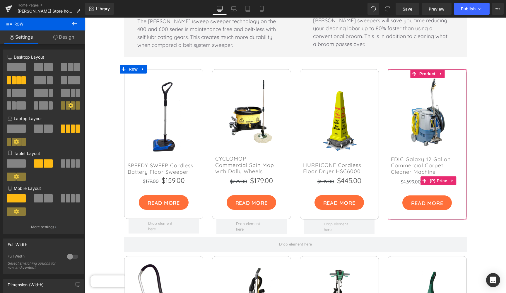
click at [407, 179] on span "$4,699.00" at bounding box center [411, 182] width 20 height 6
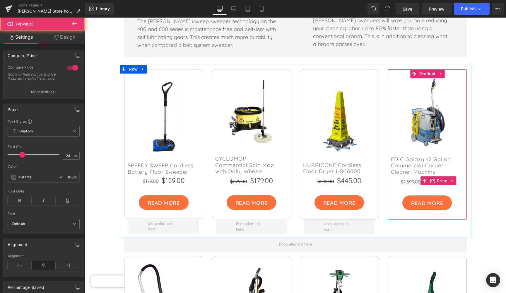
click at [405, 179] on span "$4,699.00" at bounding box center [411, 182] width 20 height 6
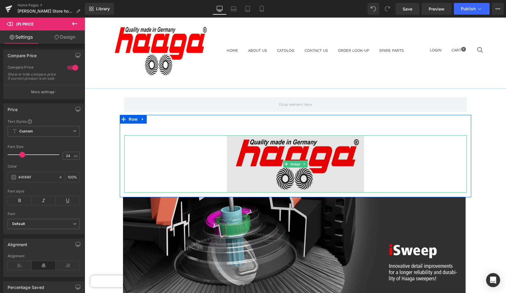
scroll to position [11, 0]
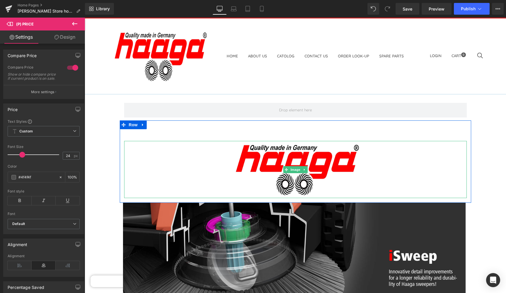
click at [388, 145] on div at bounding box center [295, 169] width 343 height 57
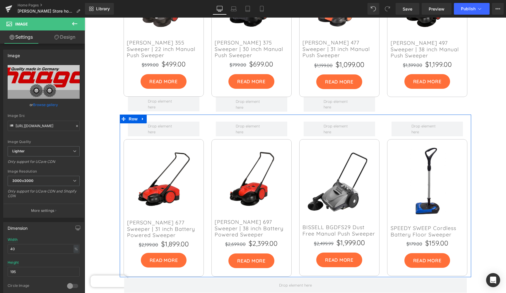
scroll to position [632, 0]
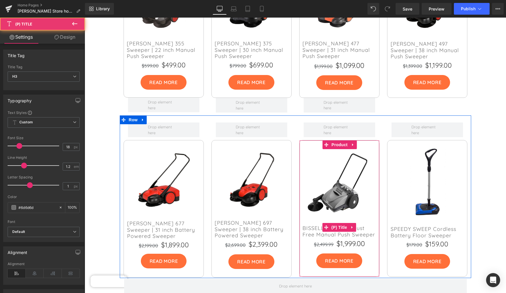
click at [311, 216] on link "BISSELL BGDFS29 Dust Free Manual Push Sweeper" at bounding box center [340, 226] width 80 height 21
click at [317, 216] on link "BISSELL BGDFS29 Dust Free Manual Push Sweeper" at bounding box center [340, 226] width 80 height 21
click at [312, 216] on link "BISSELL BGDFS29 Dust Free Manual Push Sweeper" at bounding box center [340, 226] width 80 height 21
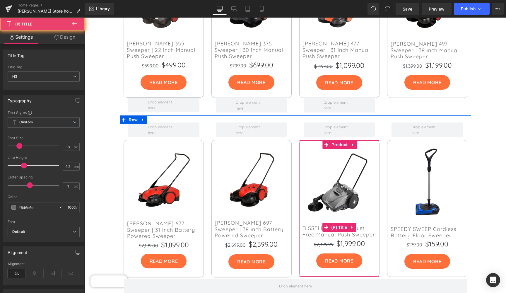
click at [312, 216] on link "BISSELL BGDFS29 Dust Free Manual Push Sweeper" at bounding box center [340, 226] width 80 height 21
drag, startPoint x: 302, startPoint y: 199, endPoint x: 314, endPoint y: 199, distance: 11.7
click at [310, 216] on link "BISSELL BGDFS29 Dust Free Manual Push Sweeper" at bounding box center [340, 226] width 80 height 21
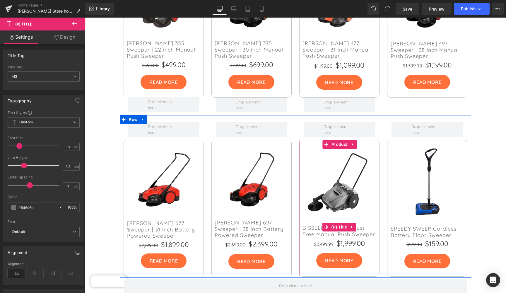
scroll to position [638, 0]
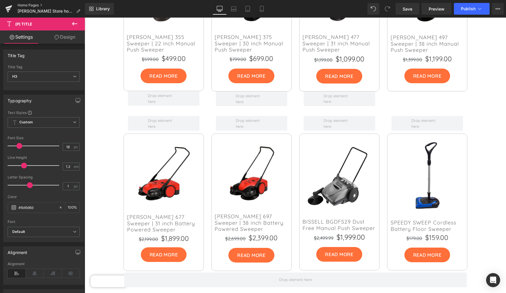
click at [33, 5] on link "Home Pages" at bounding box center [51, 5] width 67 height 5
